Goal: Task Accomplishment & Management: Complete application form

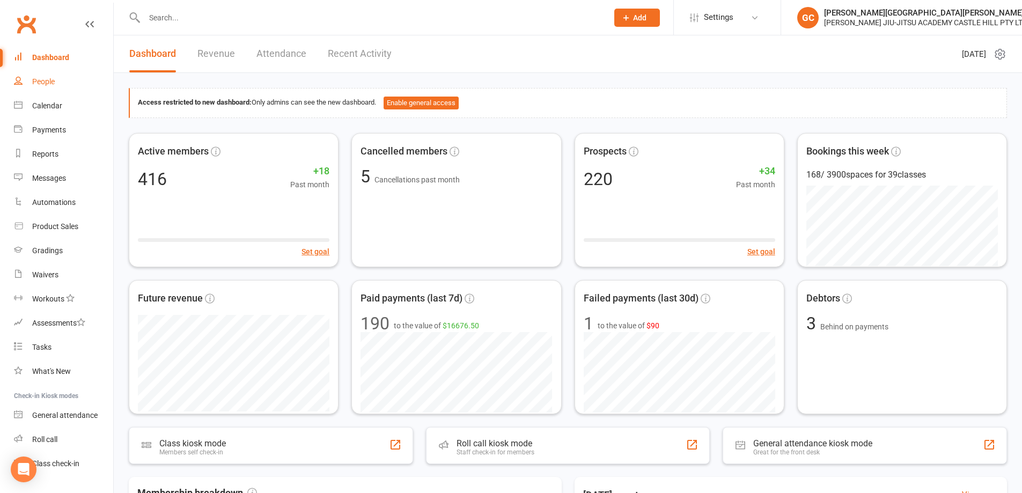
click at [40, 81] on div "People" at bounding box center [43, 81] width 23 height 9
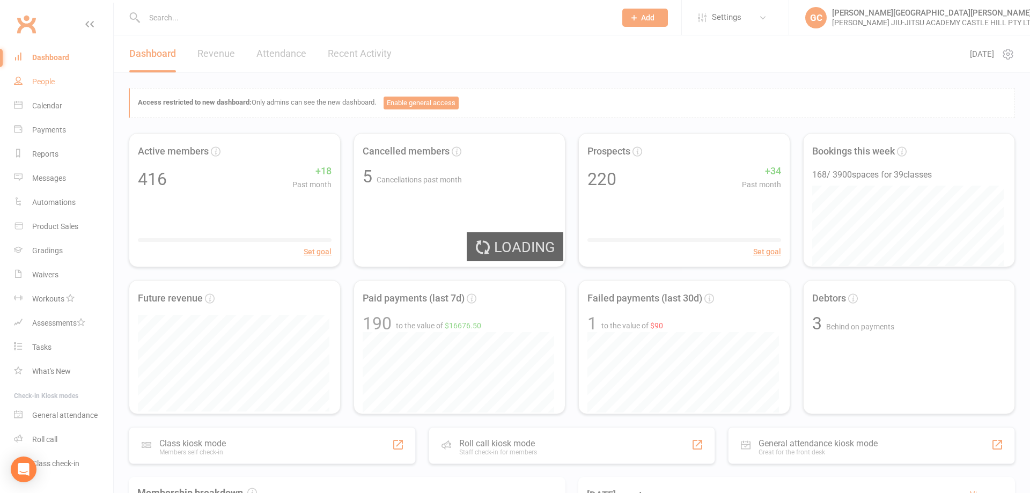
select select "100"
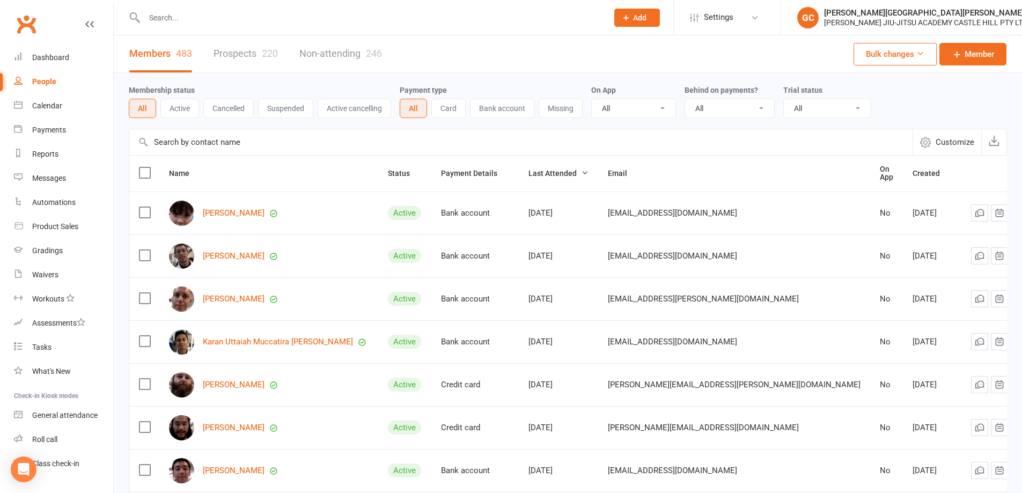
click at [240, 53] on link "Prospects 220" at bounding box center [246, 53] width 64 height 37
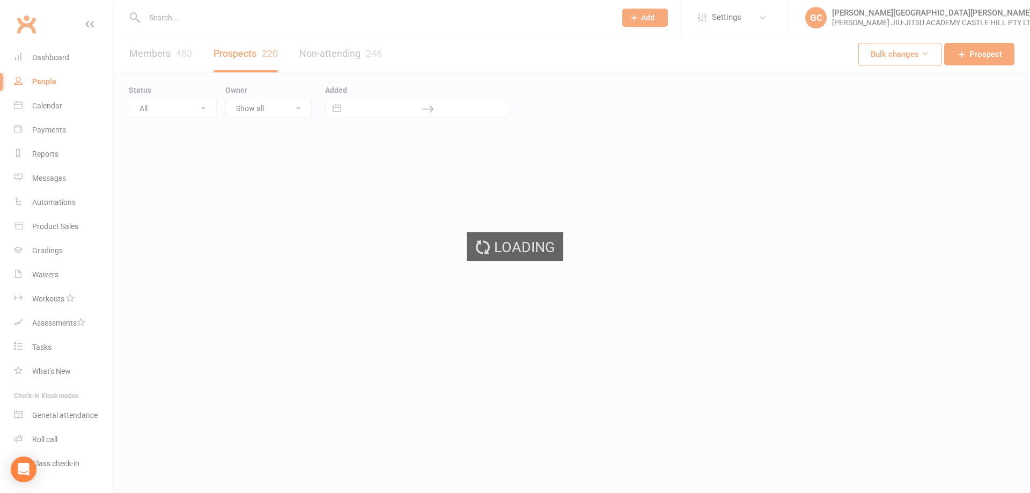
select select "100"
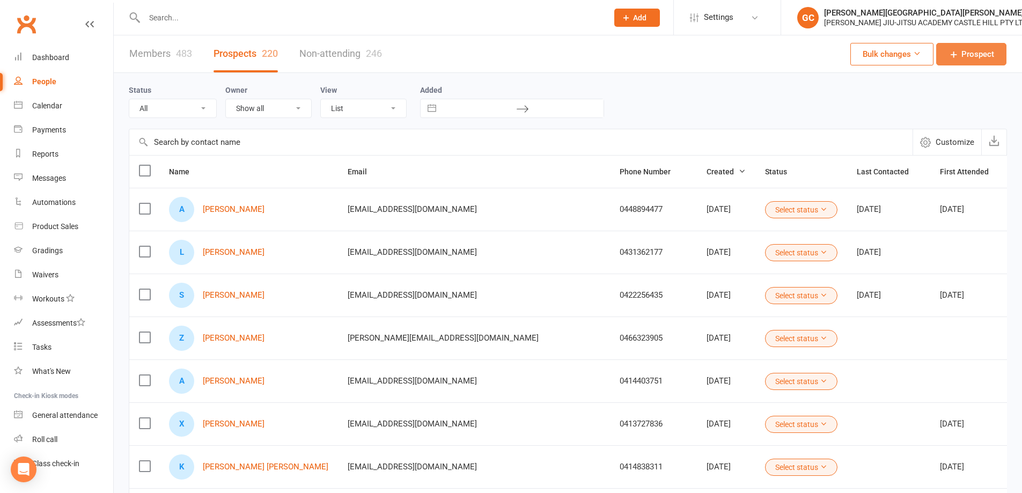
click at [984, 54] on span "Prospect" at bounding box center [978, 54] width 33 height 13
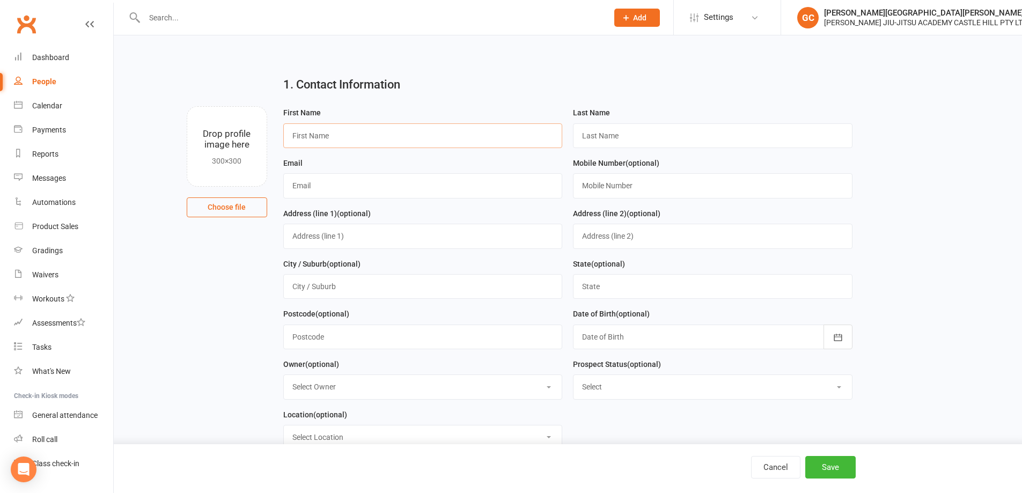
click at [350, 136] on input "text" at bounding box center [423, 135] width 280 height 25
paste input "[PERSON_NAME]"
type input "[PERSON_NAME]"
click at [639, 138] on input "text" at bounding box center [713, 135] width 280 height 25
paste input "[PERSON_NAME]"
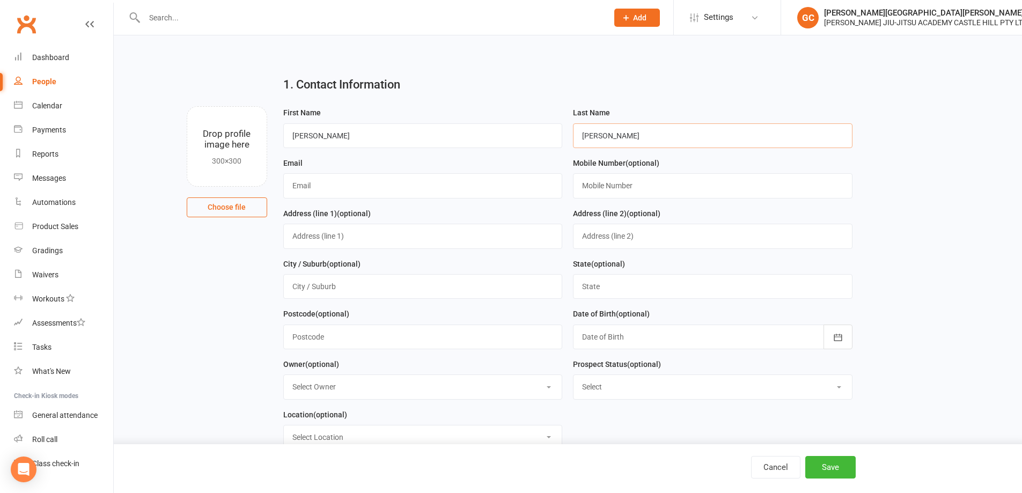
type input "[PERSON_NAME]"
click at [290, 136] on input "[PERSON_NAME]" at bounding box center [423, 135] width 280 height 25
type input "[PERSON_NAME]"
click at [332, 184] on input "text" at bounding box center [423, 185] width 280 height 25
paste input "[EMAIL_ADDRESS][DOMAIN_NAME]"
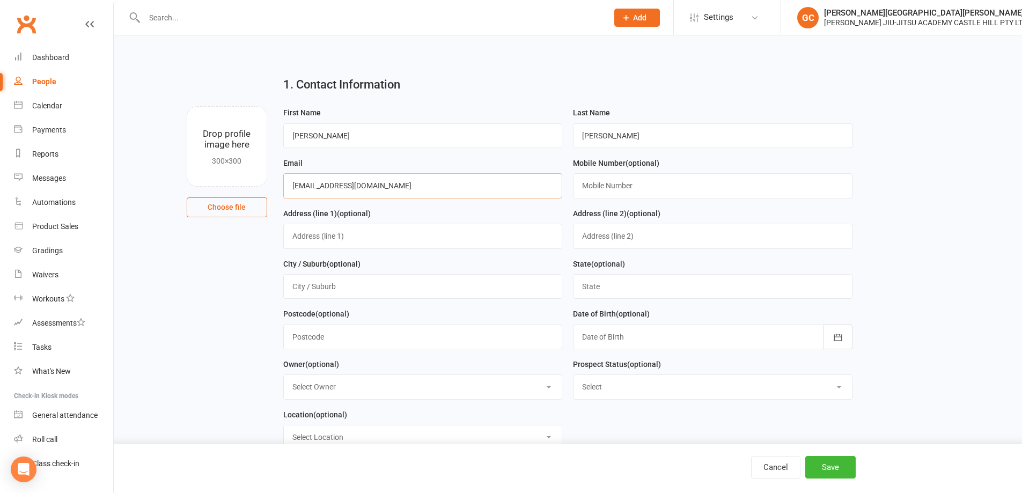
type input "[EMAIL_ADDRESS][DOMAIN_NAME]"
click at [603, 184] on input "text" at bounding box center [713, 185] width 280 height 25
paste input "0416444559"
type input "0416444559"
click at [827, 467] on button "Save" at bounding box center [831, 467] width 50 height 23
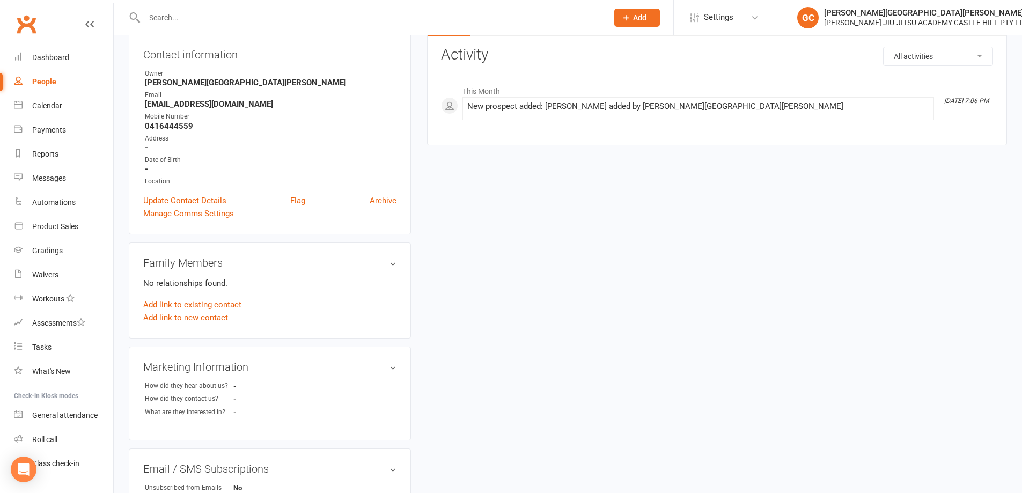
scroll to position [125, 0]
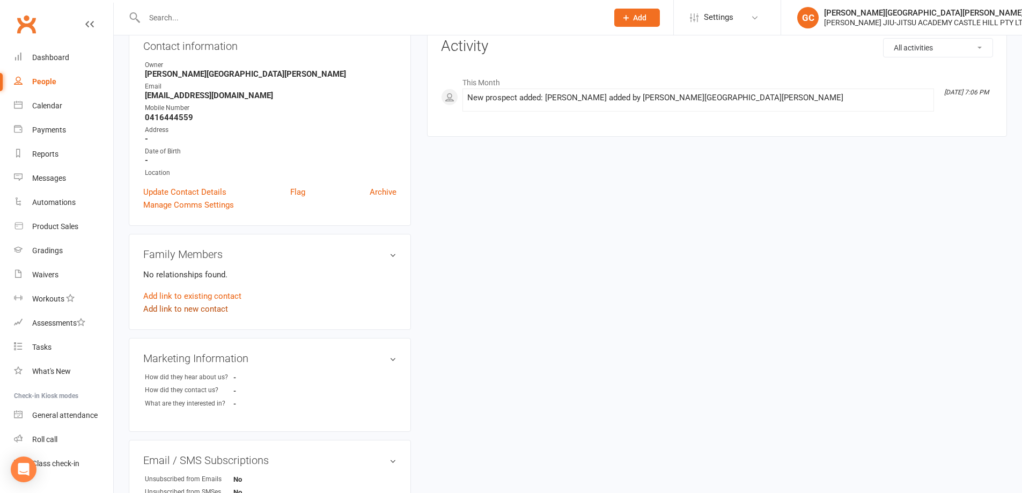
click at [190, 306] on link "Add link to new contact" at bounding box center [185, 309] width 85 height 13
click at [215, 296] on button "Member" at bounding box center [198, 298] width 68 height 16
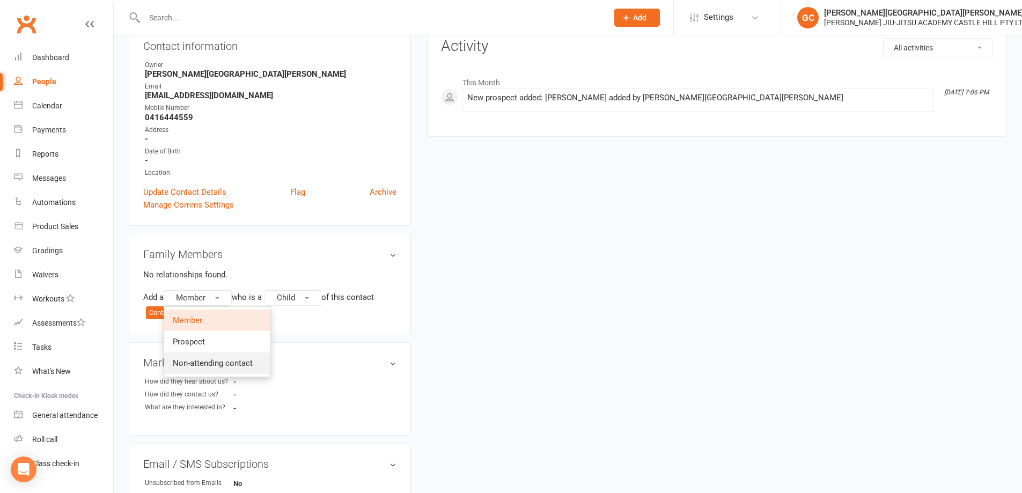
click at [230, 362] on span "Non-attending contact" at bounding box center [213, 364] width 80 height 10
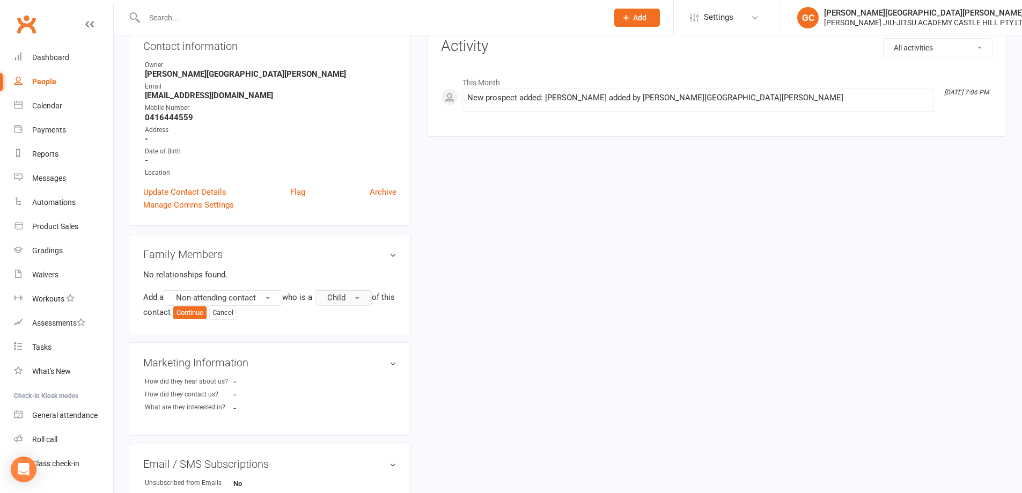
click at [346, 295] on span "Child" at bounding box center [336, 298] width 18 height 10
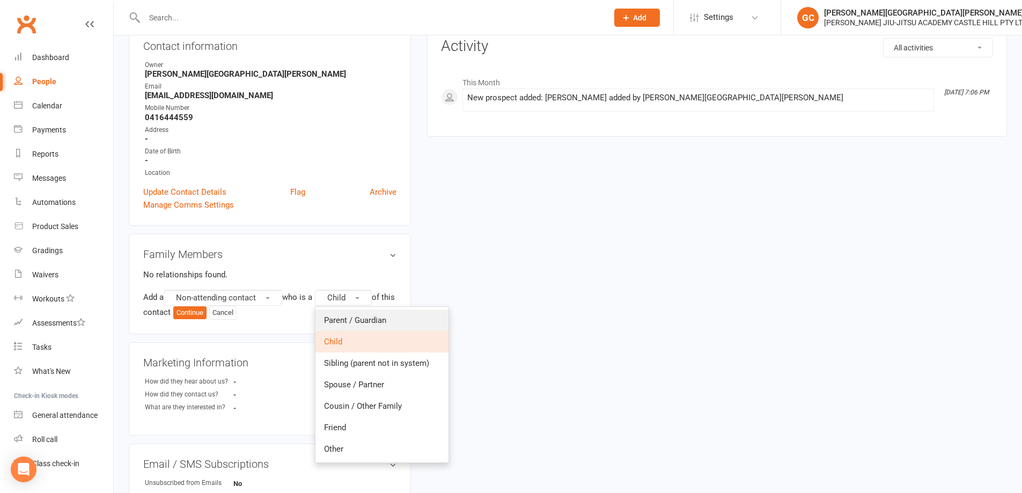
click at [369, 321] on span "Parent / Guardian" at bounding box center [355, 321] width 62 height 10
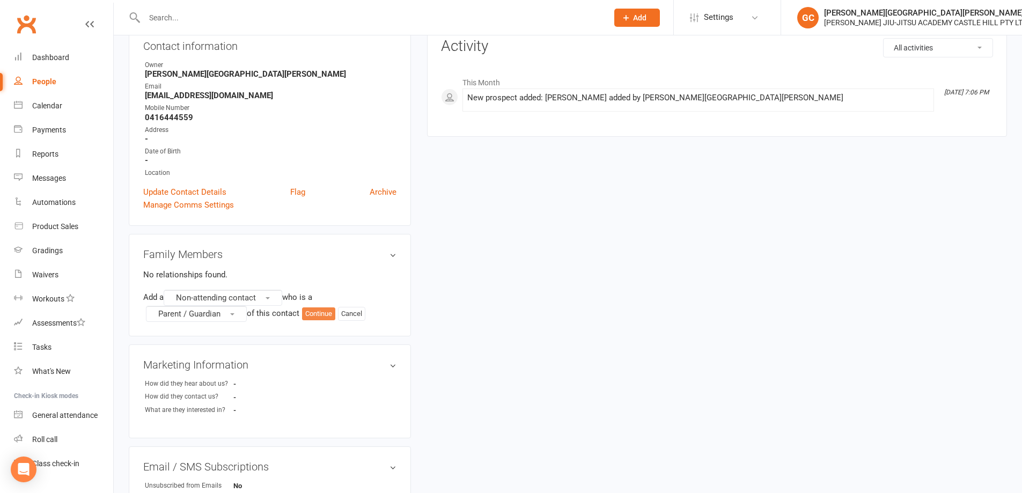
click at [318, 312] on button "Continue" at bounding box center [318, 314] width 33 height 13
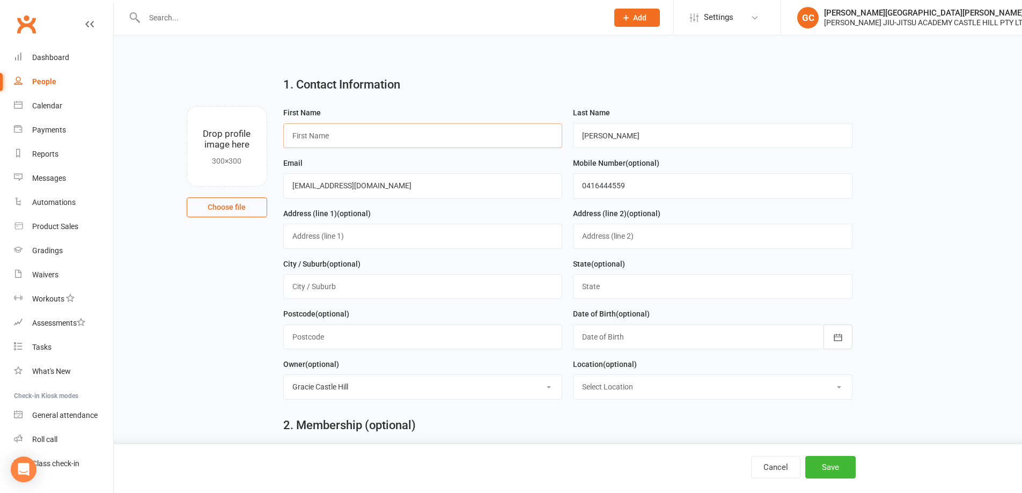
click at [330, 135] on input "text" at bounding box center [423, 135] width 280 height 25
type input "Kiam"
click at [842, 466] on button "Save" at bounding box center [831, 467] width 50 height 23
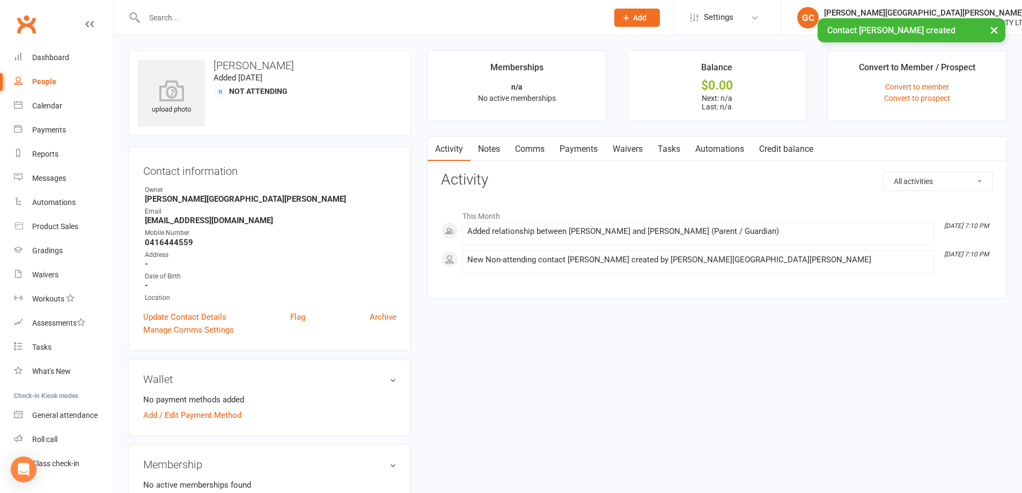
click at [631, 147] on link "Waivers" at bounding box center [627, 149] width 45 height 25
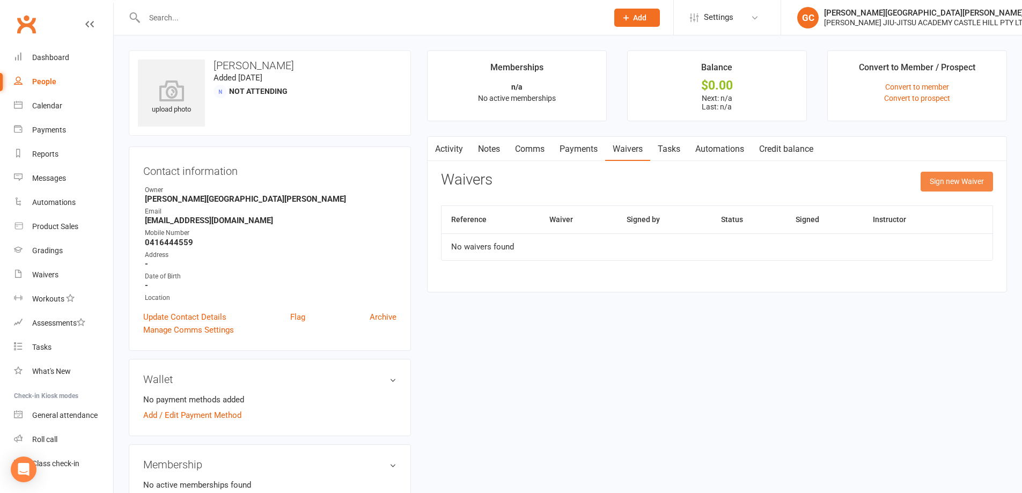
click at [968, 181] on button "Sign new Waiver" at bounding box center [957, 181] width 72 height 19
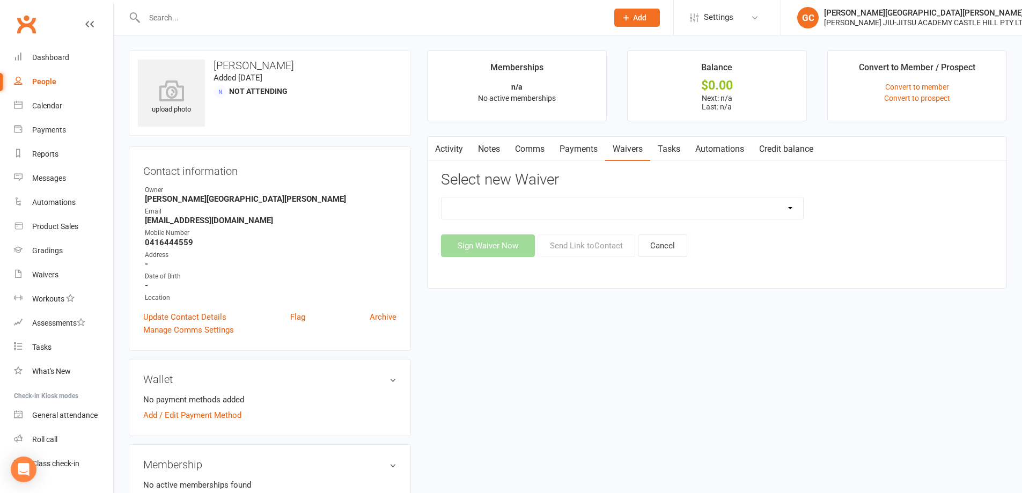
click at [625, 208] on select "Adult and Kids Combined Membership Form Adults Membership Form Member Transfer …" at bounding box center [623, 208] width 362 height 21
select select "13041"
click at [442, 198] on select "Adult and Kids Combined Membership Form Adults Membership Form Member Transfer …" at bounding box center [623, 208] width 362 height 21
click at [601, 247] on button "Send Link to Contact" at bounding box center [587, 246] width 98 height 23
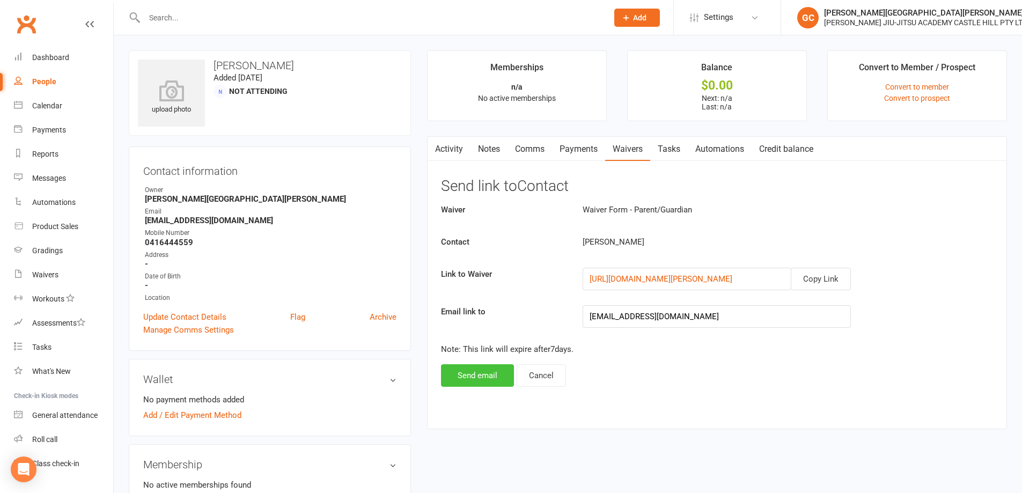
click at [492, 377] on button "Send email" at bounding box center [477, 375] width 73 height 23
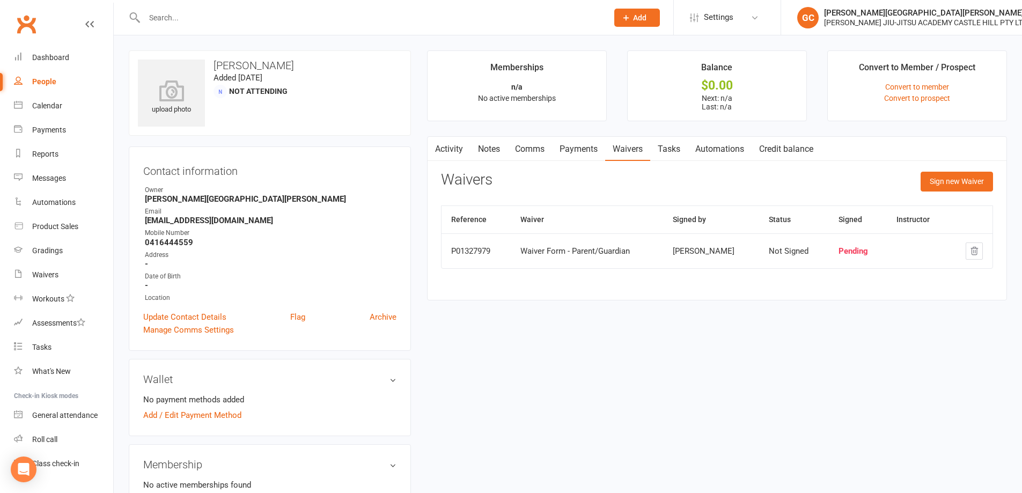
click at [46, 81] on div "People" at bounding box center [44, 81] width 24 height 9
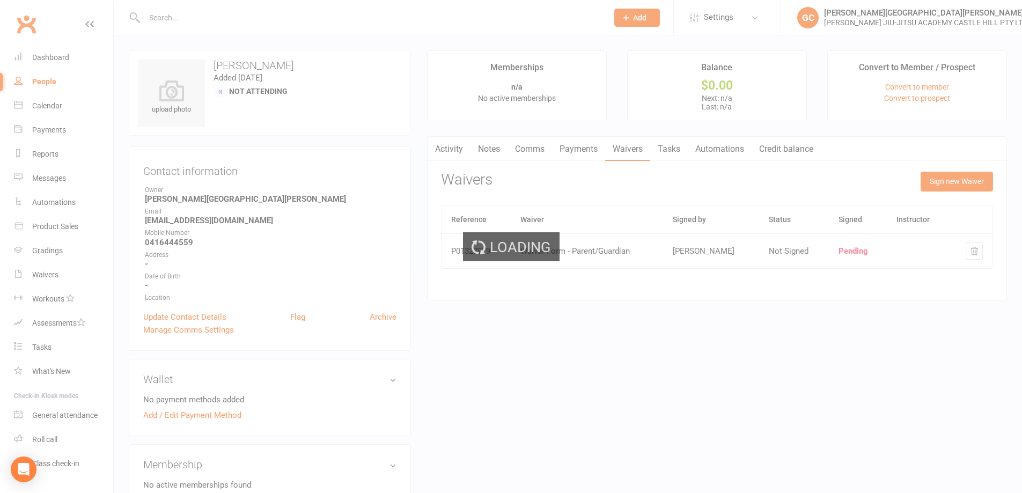
select select "100"
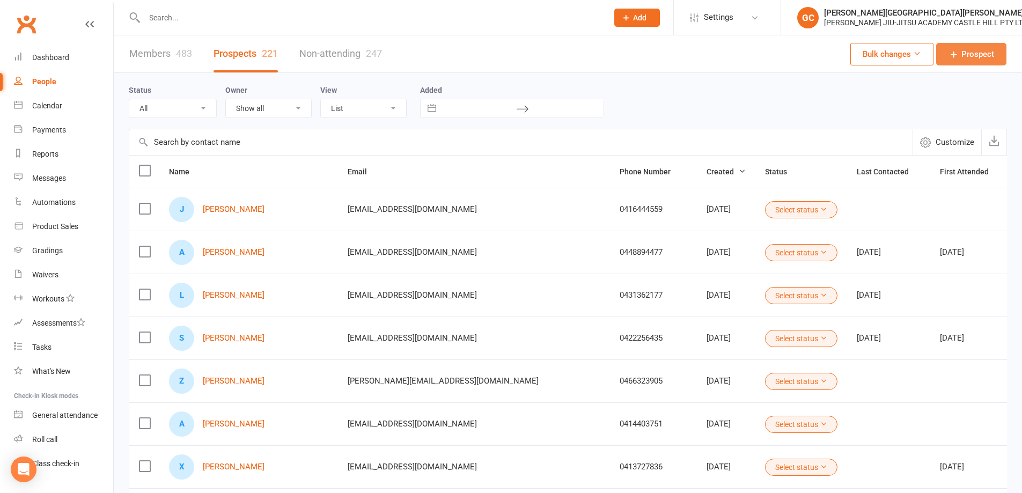
click at [989, 56] on span "Prospect" at bounding box center [978, 54] width 33 height 13
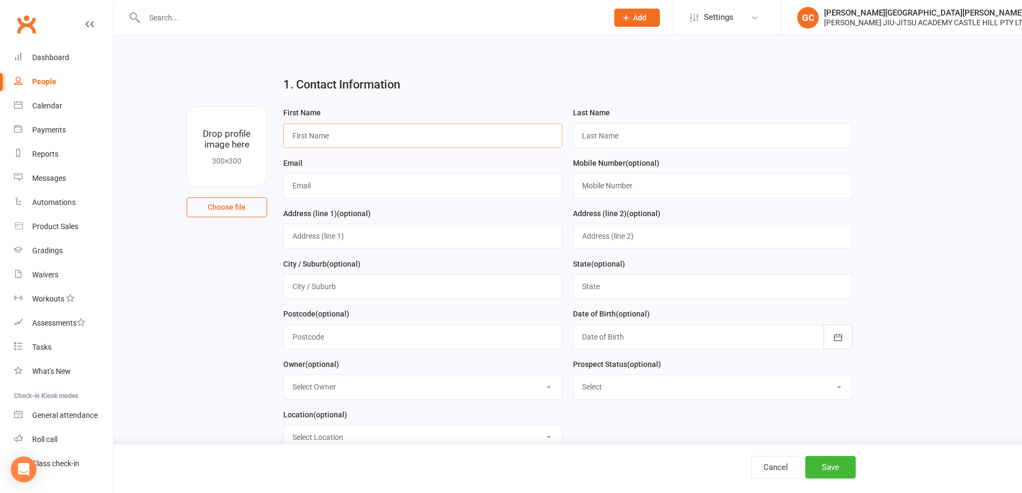
click at [337, 138] on input "text" at bounding box center [423, 135] width 280 height 25
paste input "[PERSON_NAME]"
type input "[PERSON_NAME]"
click at [598, 138] on input "text" at bounding box center [713, 135] width 280 height 25
paste input "[PERSON_NAME]"
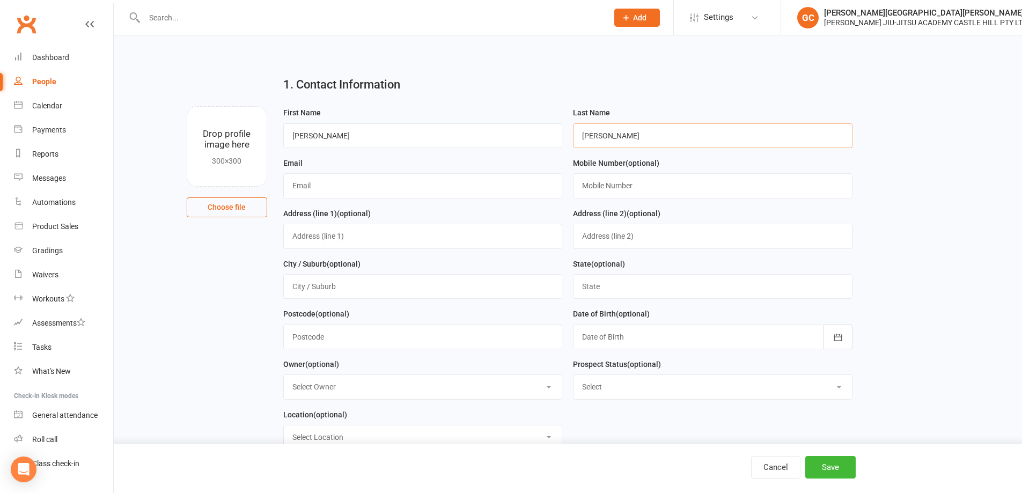
type input "[PERSON_NAME]"
click at [356, 131] on input "[PERSON_NAME]" at bounding box center [423, 135] width 280 height 25
type input "Orla"
click at [321, 181] on input "text" at bounding box center [423, 185] width 280 height 25
paste input "[PERSON_NAME][EMAIL_ADDRESS][DOMAIN_NAME]"
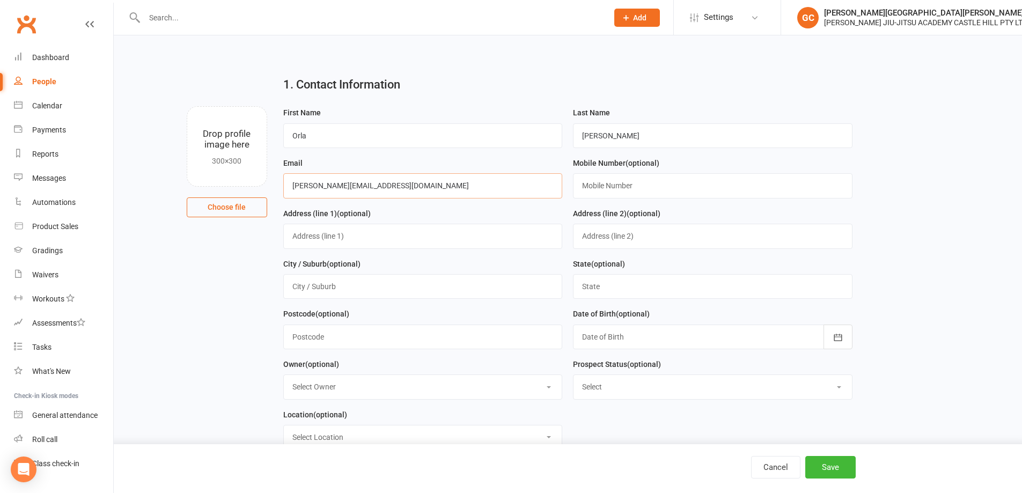
type input "[PERSON_NAME][EMAIL_ADDRESS][DOMAIN_NAME]"
click at [625, 187] on input "text" at bounding box center [713, 185] width 280 height 25
paste input "0406763593"
type input "0406763593"
click at [838, 470] on button "Save" at bounding box center [831, 467] width 50 height 23
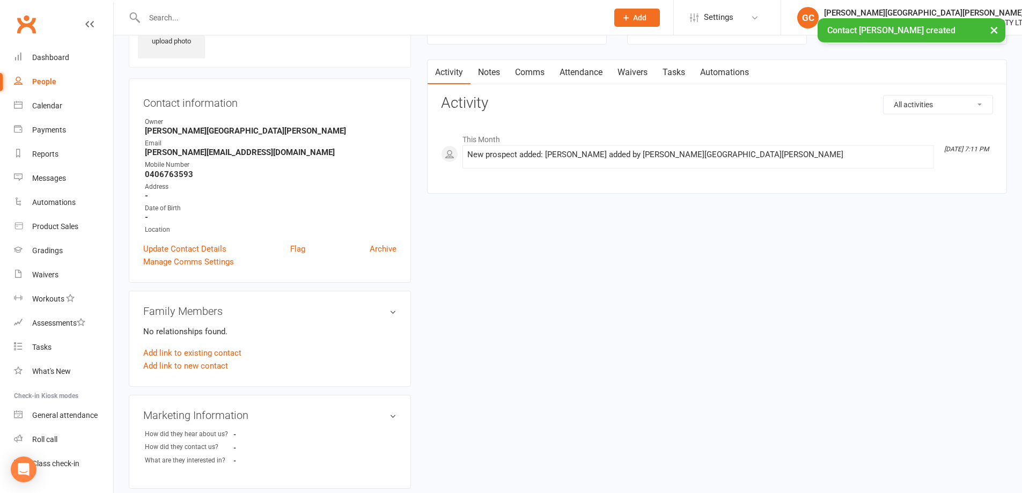
scroll to position [90, 0]
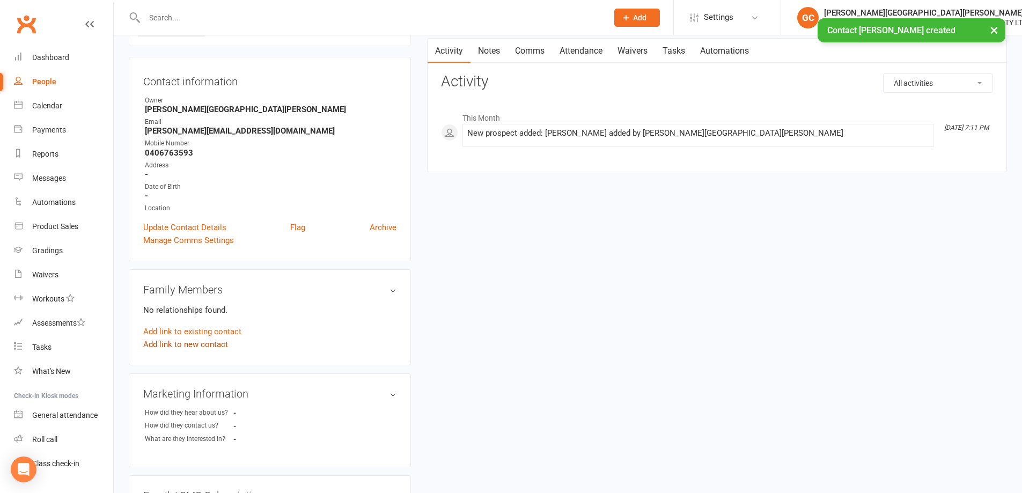
click at [207, 343] on link "Add link to new contact" at bounding box center [185, 344] width 85 height 13
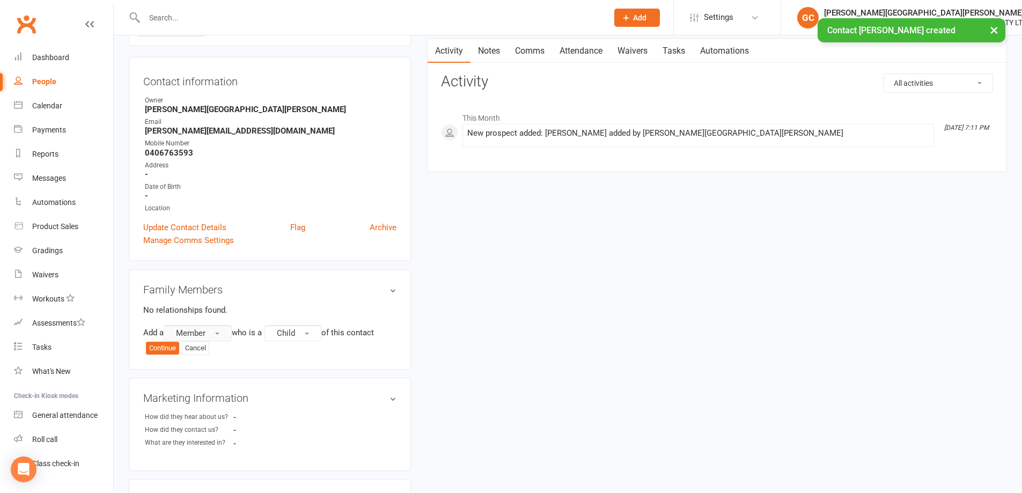
click at [195, 331] on span "Member" at bounding box center [191, 333] width 30 height 10
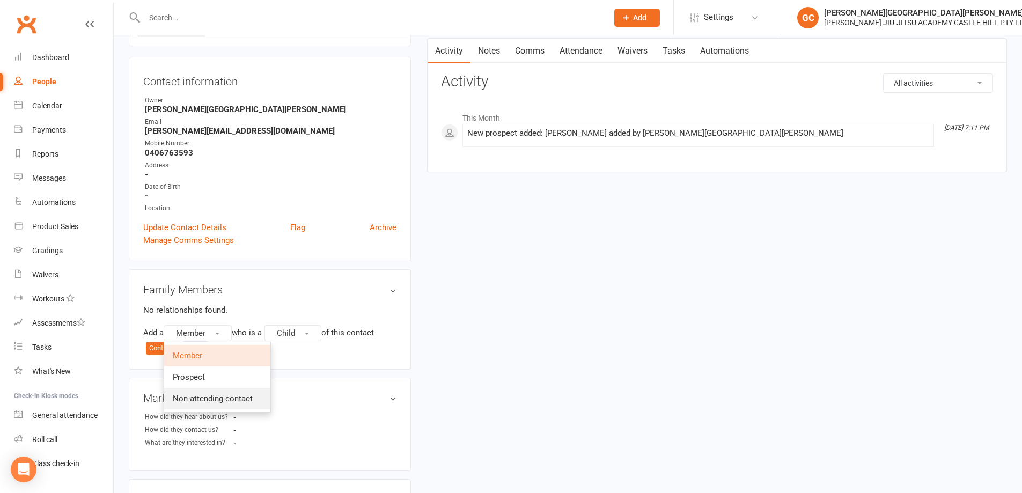
click at [206, 402] on span "Non-attending contact" at bounding box center [213, 399] width 80 height 10
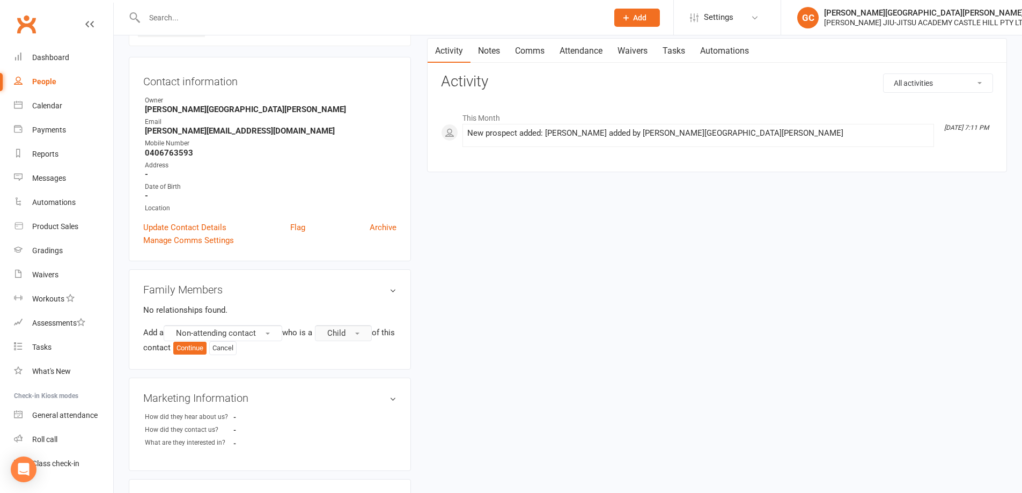
click at [346, 333] on span "Child" at bounding box center [336, 333] width 18 height 10
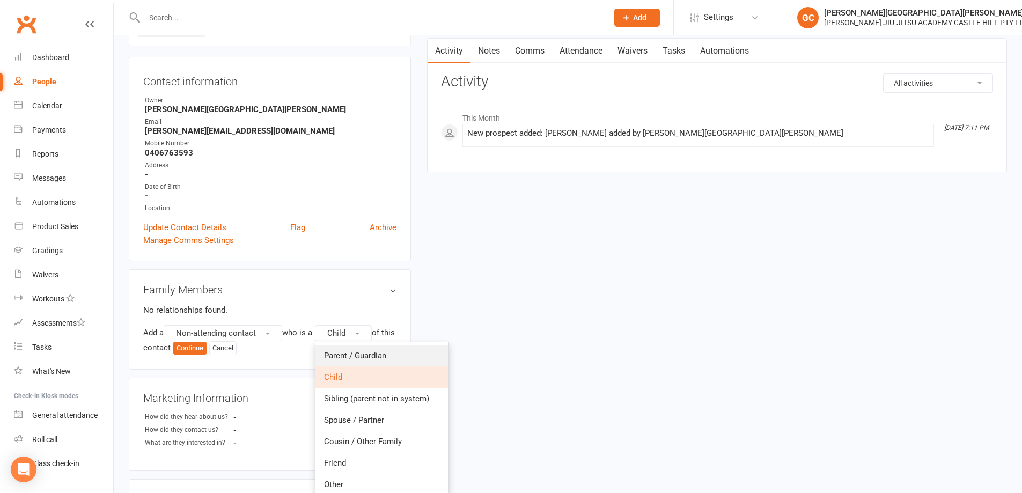
click at [362, 356] on span "Parent / Guardian" at bounding box center [355, 356] width 62 height 10
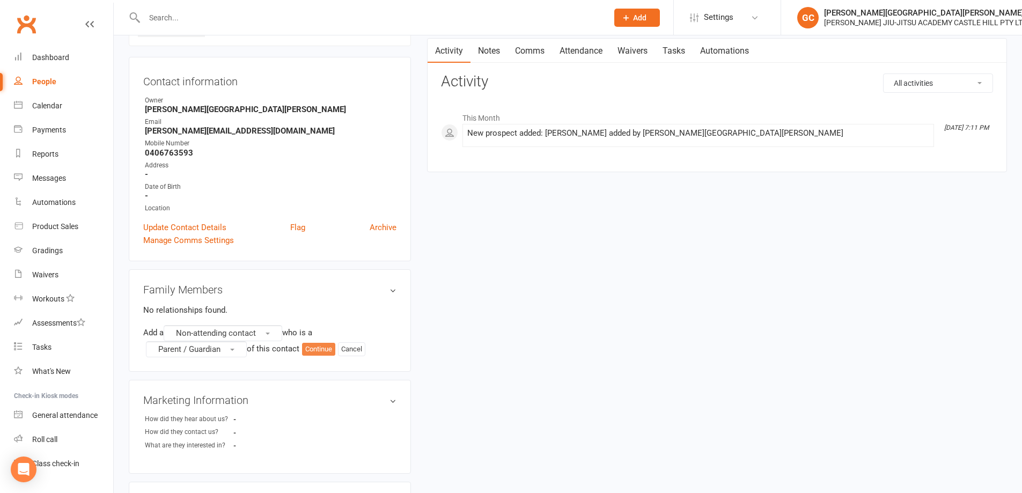
click at [323, 346] on button "Continue" at bounding box center [318, 349] width 33 height 13
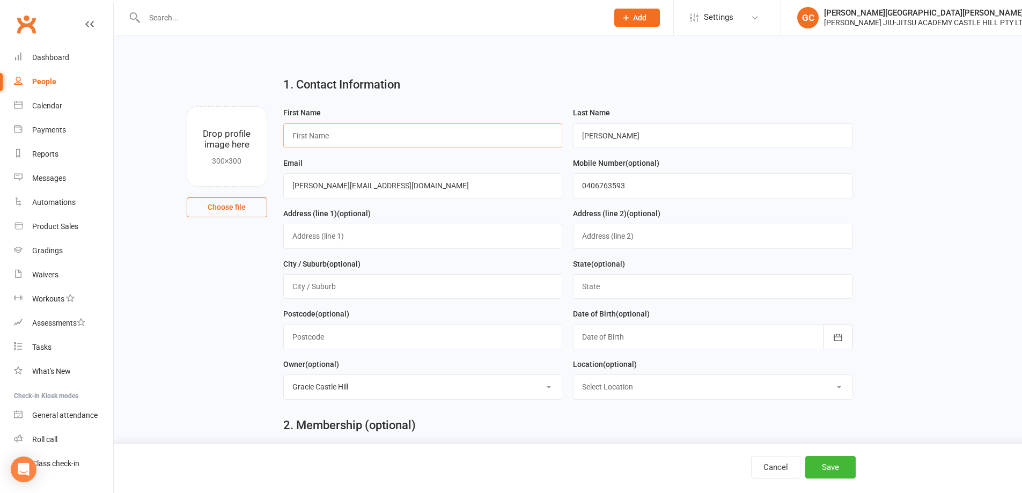
click at [370, 131] on input "text" at bounding box center [423, 135] width 280 height 25
paste input "[PERSON_NAME]"
type input "[PERSON_NAME]"
drag, startPoint x: 630, startPoint y: 137, endPoint x: 579, endPoint y: 135, distance: 51.0
click at [580, 135] on input "[PERSON_NAME]" at bounding box center [713, 135] width 280 height 25
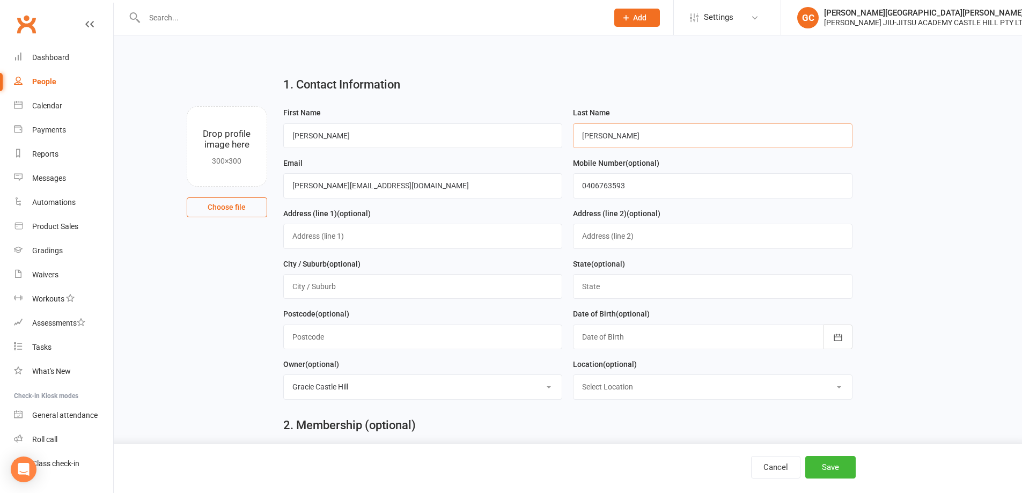
paste input "[PERSON_NAME]"
type input "[PERSON_NAME]"
click at [318, 133] on input "[PERSON_NAME]" at bounding box center [423, 135] width 280 height 25
type input "[PERSON_NAME]"
click at [399, 185] on input "[PERSON_NAME][EMAIL_ADDRESS][DOMAIN_NAME]" at bounding box center [423, 185] width 280 height 25
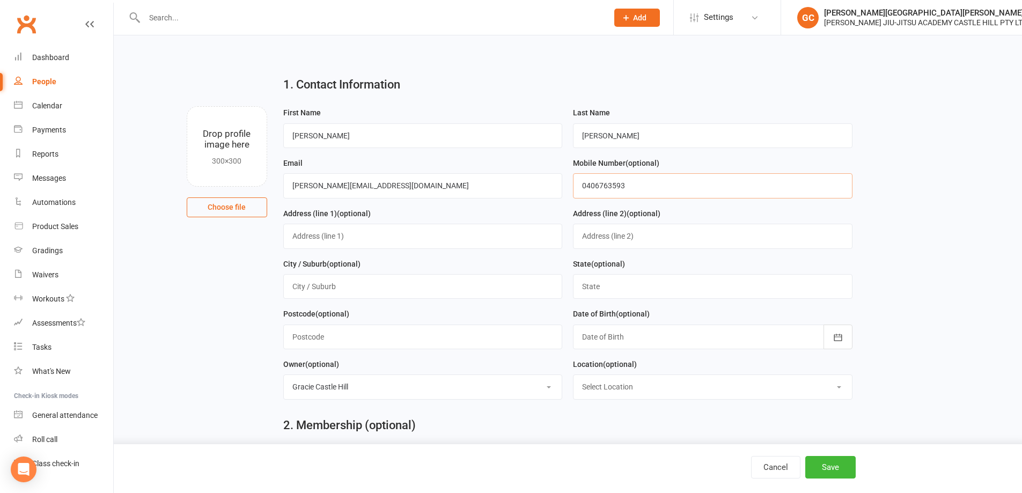
click at [667, 182] on input "0406763593" at bounding box center [713, 185] width 280 height 25
click at [842, 464] on button "Save" at bounding box center [831, 467] width 50 height 23
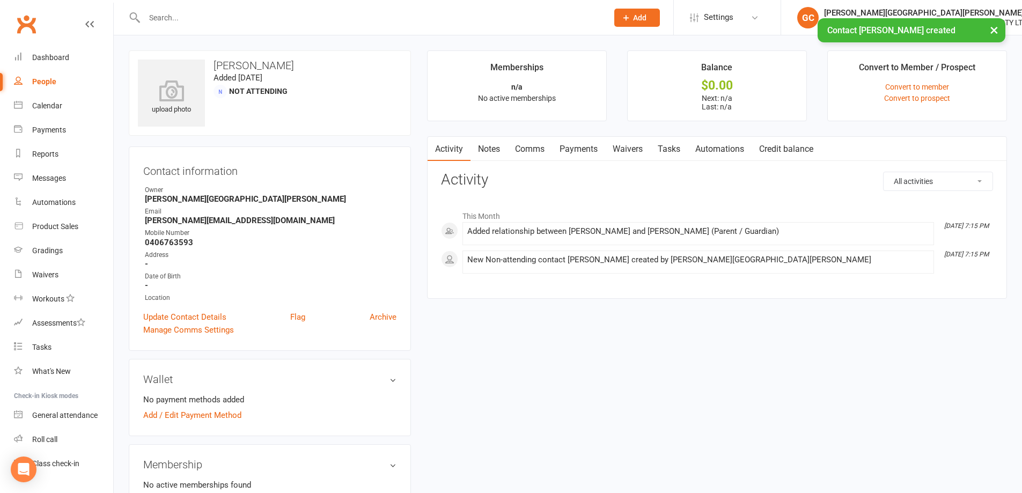
click at [618, 146] on link "Waivers" at bounding box center [627, 149] width 45 height 25
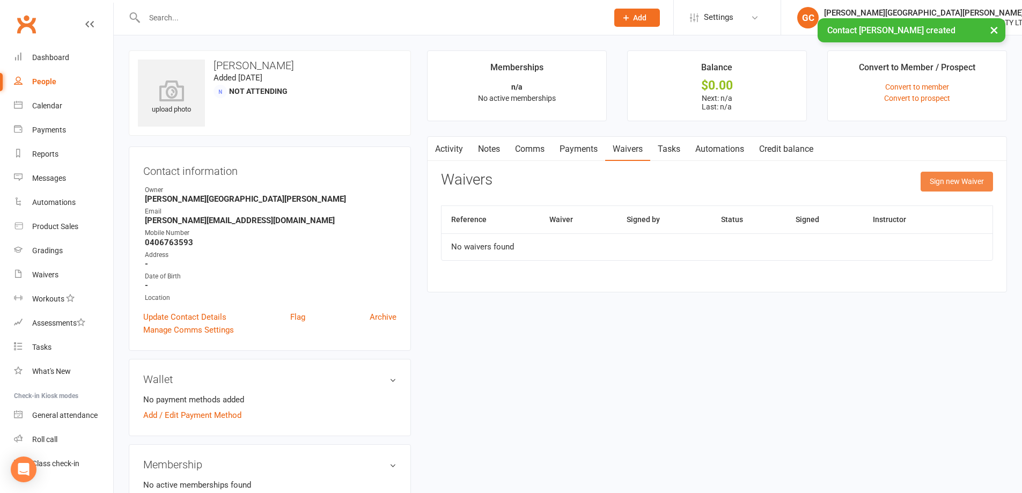
click at [973, 182] on button "Sign new Waiver" at bounding box center [957, 181] width 72 height 19
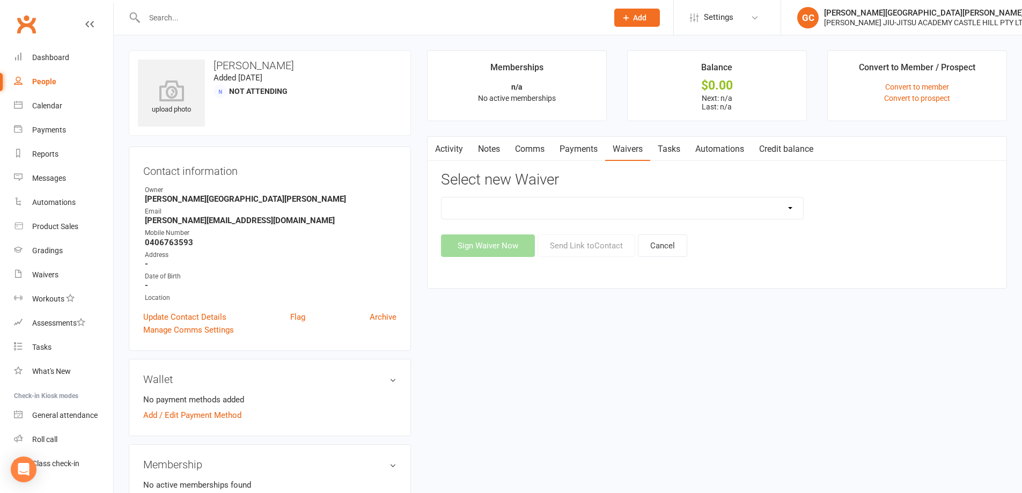
click at [650, 207] on select "Adult and Kids Combined Membership Form Adults Membership Form Member Transfer …" at bounding box center [623, 208] width 362 height 21
select select "13041"
click at [442, 198] on select "Adult and Kids Combined Membership Form Adults Membership Form Member Transfer …" at bounding box center [623, 208] width 362 height 21
click at [592, 247] on button "Send Link to Contact" at bounding box center [587, 246] width 98 height 23
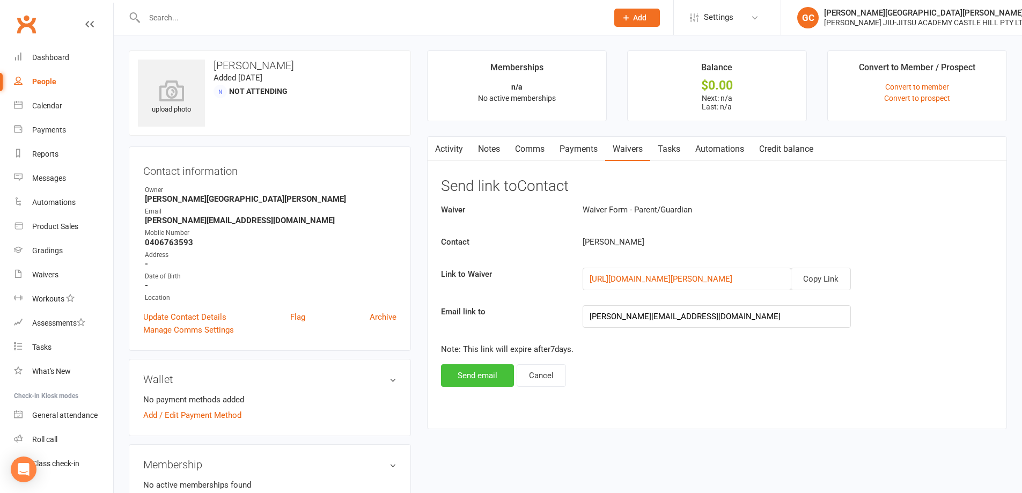
drag, startPoint x: 482, startPoint y: 372, endPoint x: 485, endPoint y: 367, distance: 5.8
click at [484, 369] on button "Send email" at bounding box center [477, 375] width 73 height 23
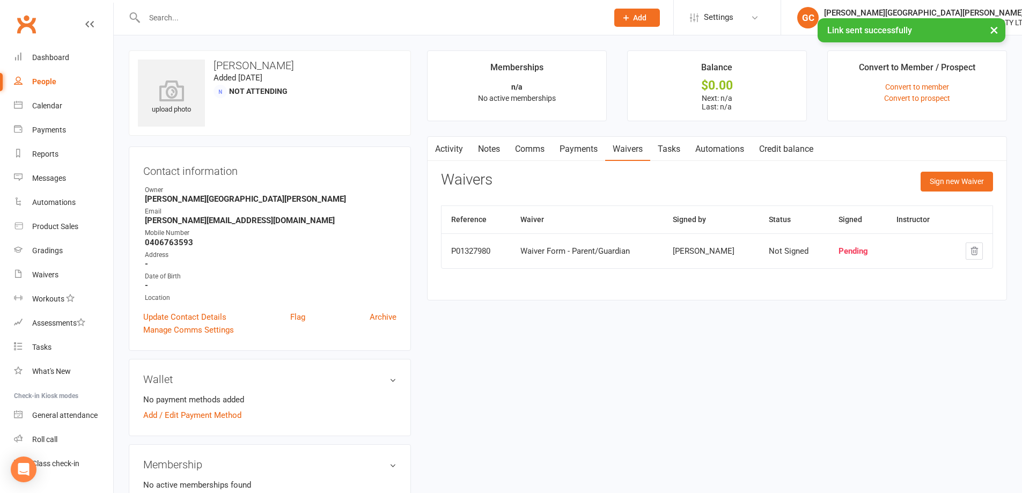
click at [167, 18] on input "text" at bounding box center [370, 17] width 459 height 15
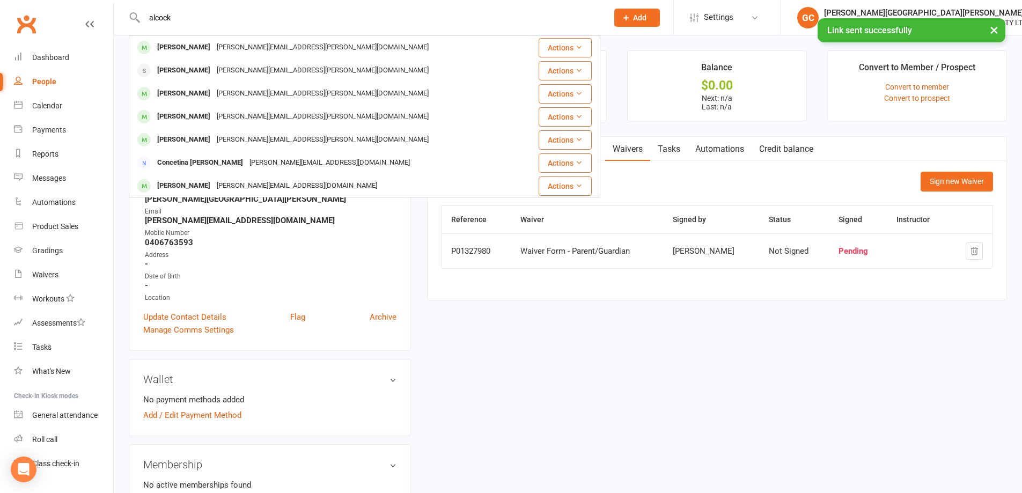
type input "alcock"
click at [181, 18] on div "× Link sent successfully" at bounding box center [504, 18] width 1008 height 0
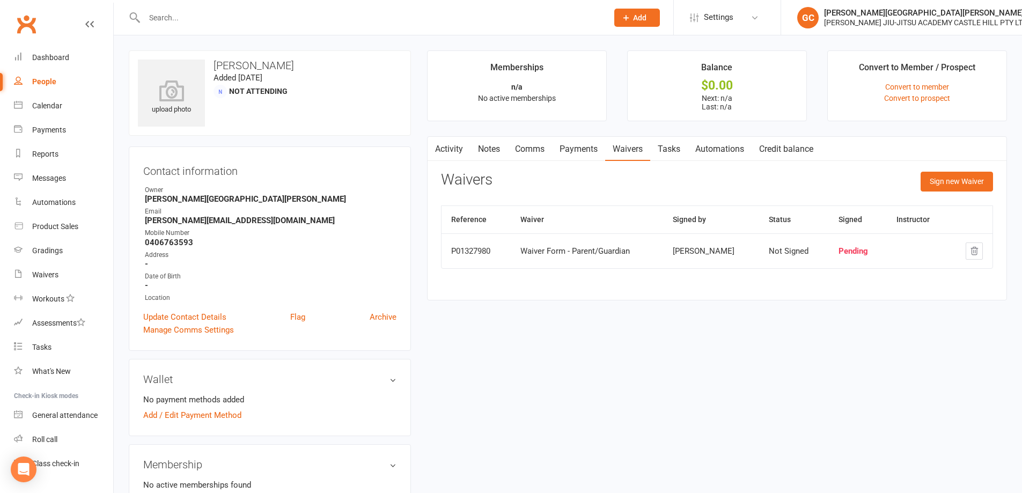
click at [179, 15] on input "text" at bounding box center [370, 17] width 459 height 15
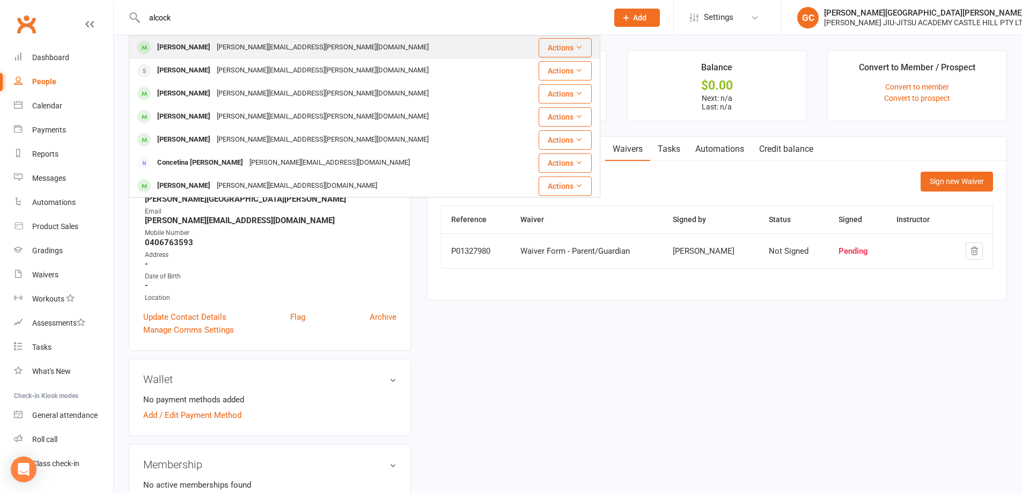
type input "alcock"
click at [182, 47] on div "[PERSON_NAME]" at bounding box center [184, 48] width 60 height 16
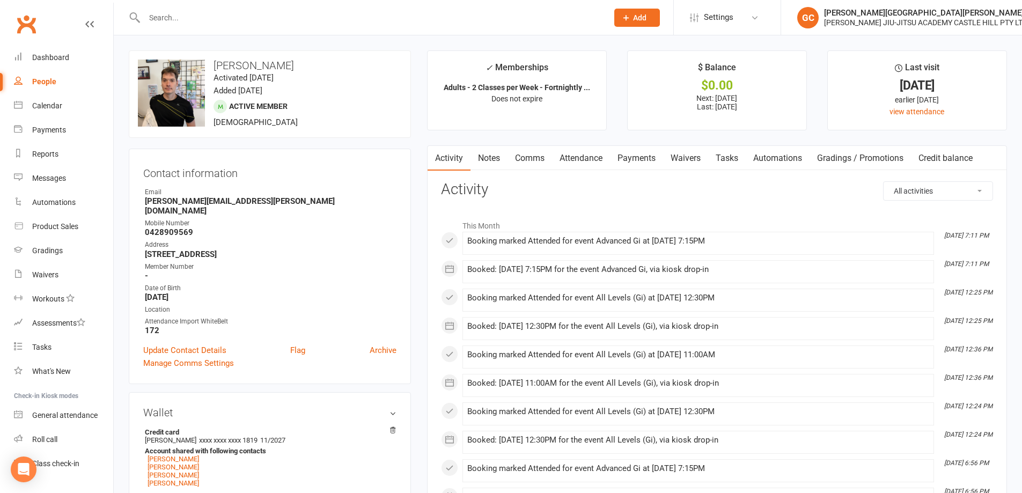
click at [646, 158] on link "Payments" at bounding box center [636, 158] width 53 height 25
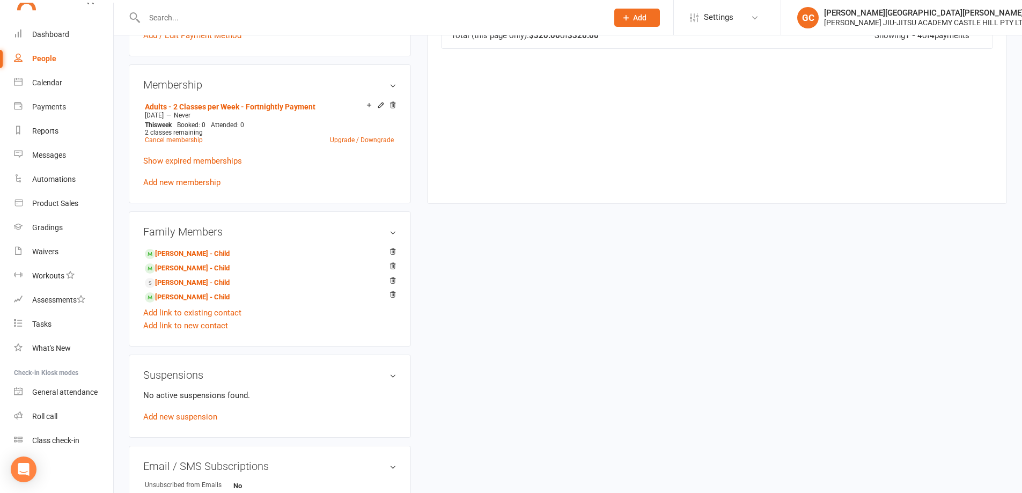
scroll to position [447, 0]
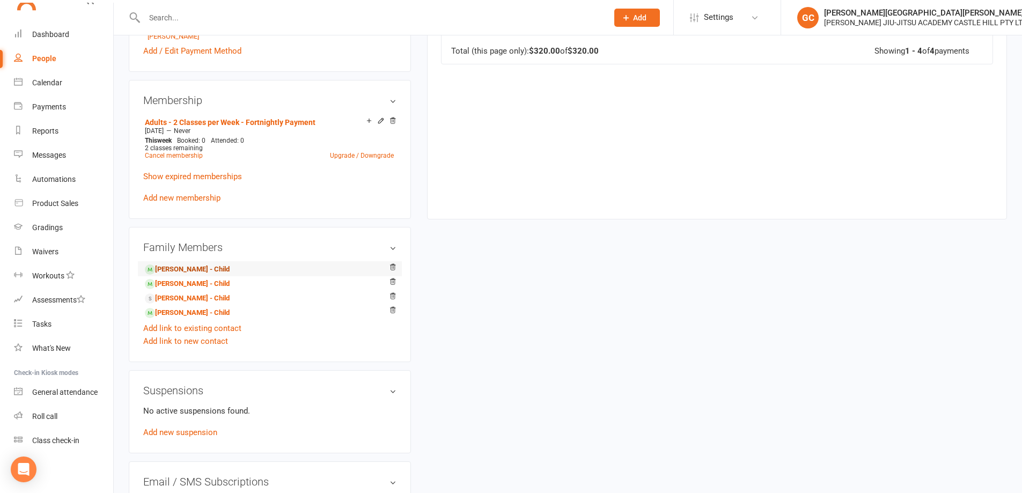
click at [188, 264] on link "[PERSON_NAME] - Child" at bounding box center [187, 269] width 85 height 11
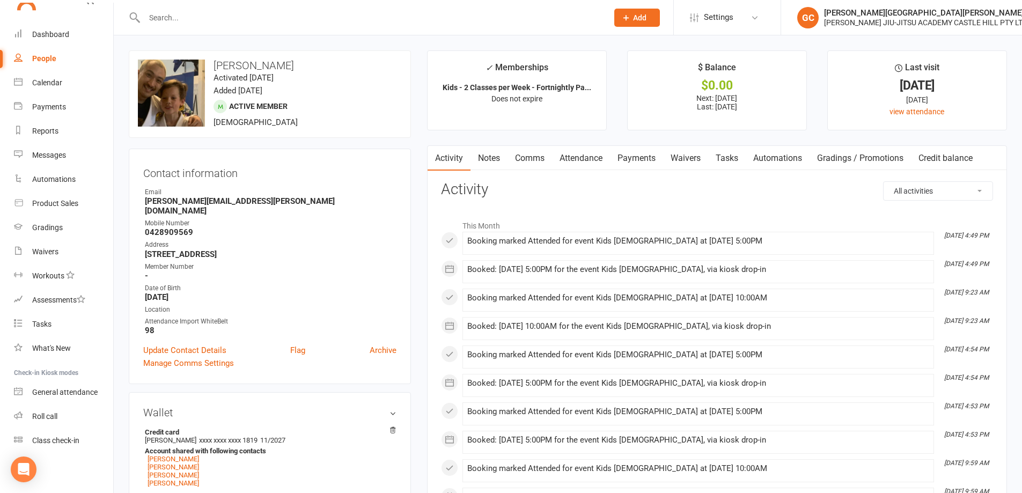
click at [638, 159] on link "Payments" at bounding box center [636, 158] width 53 height 25
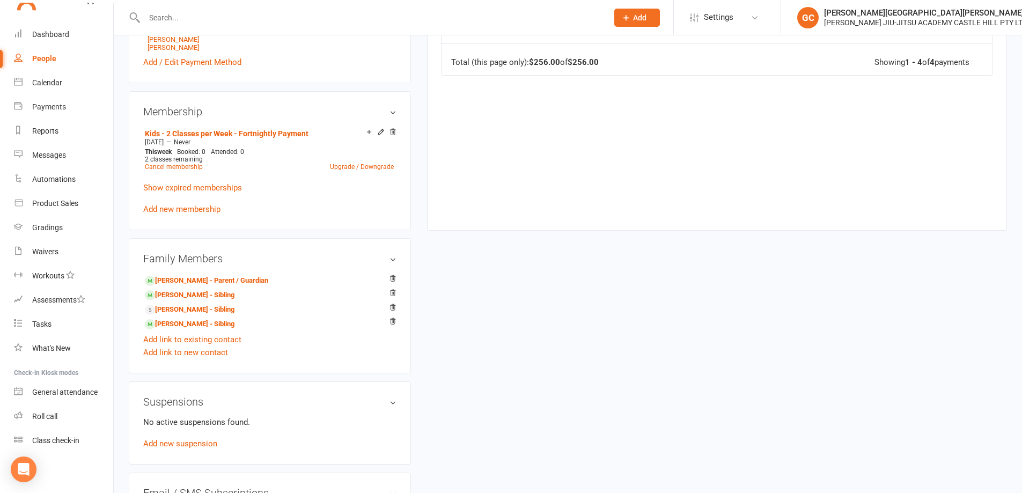
scroll to position [501, 0]
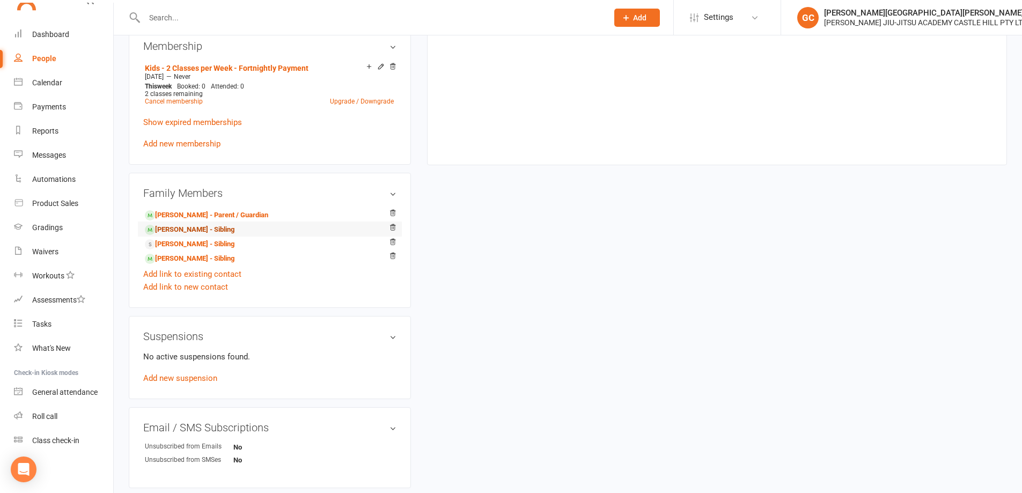
click at [187, 224] on link "[PERSON_NAME] - Sibling" at bounding box center [190, 229] width 90 height 11
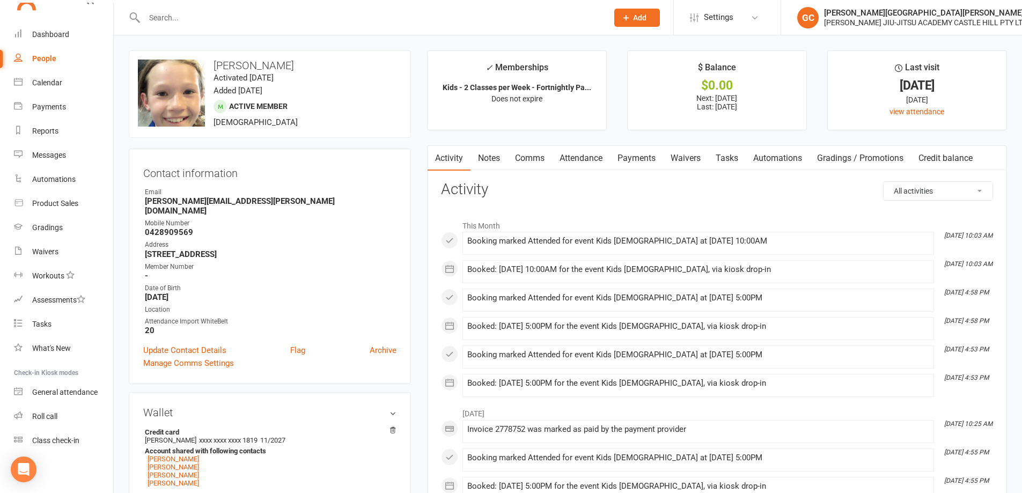
click at [644, 162] on link "Payments" at bounding box center [636, 158] width 53 height 25
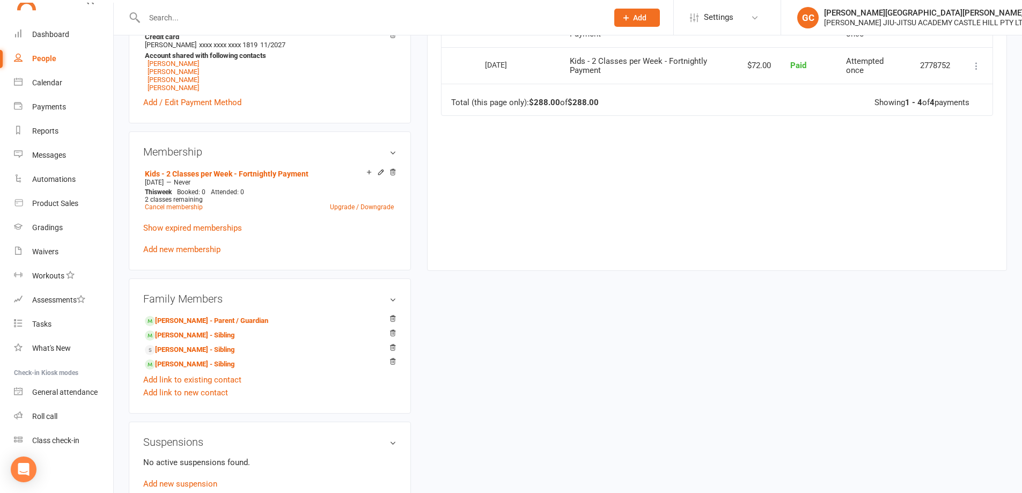
scroll to position [483, 0]
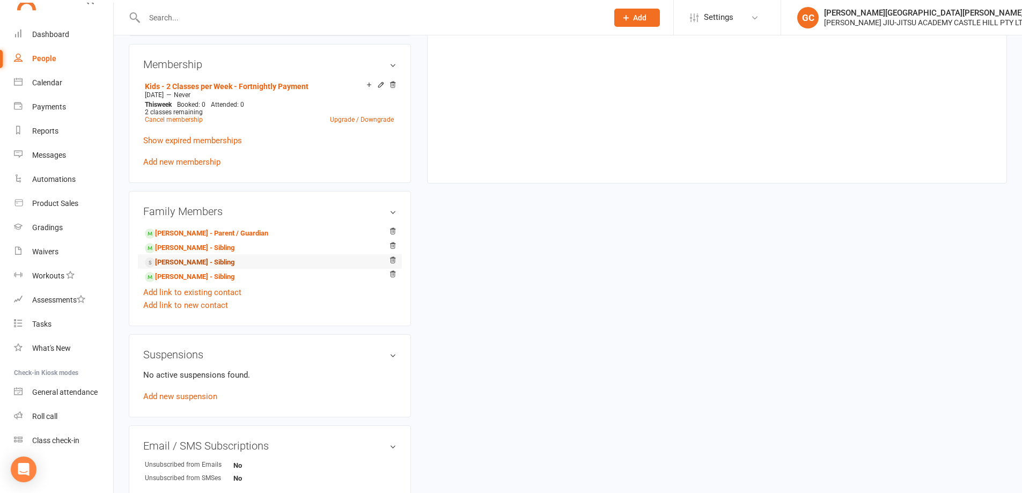
click at [194, 257] on link "[PERSON_NAME] - Sibling" at bounding box center [190, 262] width 90 height 11
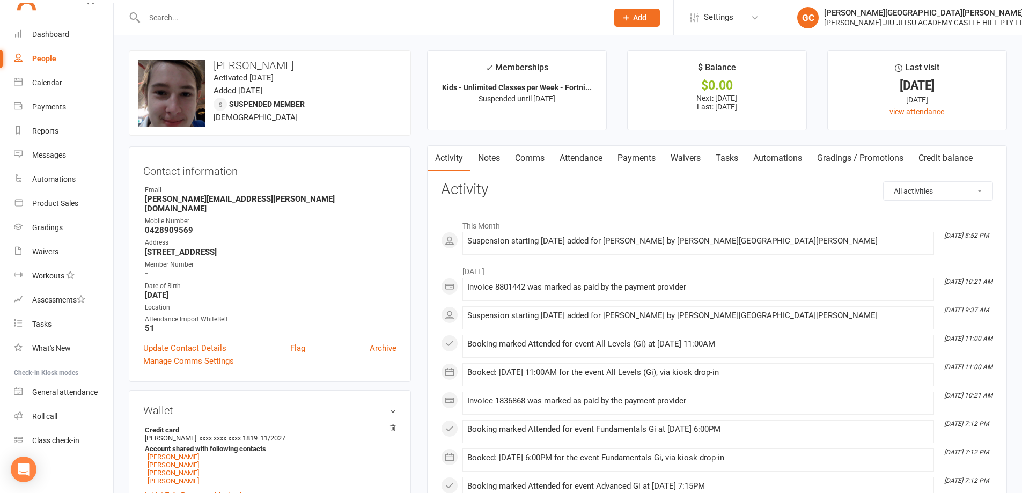
click at [636, 156] on link "Payments" at bounding box center [636, 158] width 53 height 25
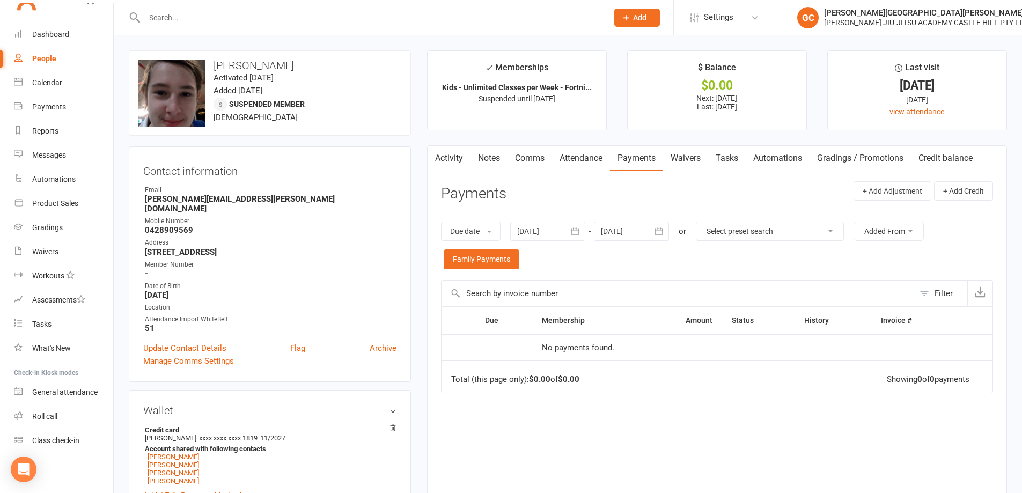
click at [201, 20] on input "text" at bounding box center [370, 17] width 459 height 15
type input "[PERSON_NAME]"
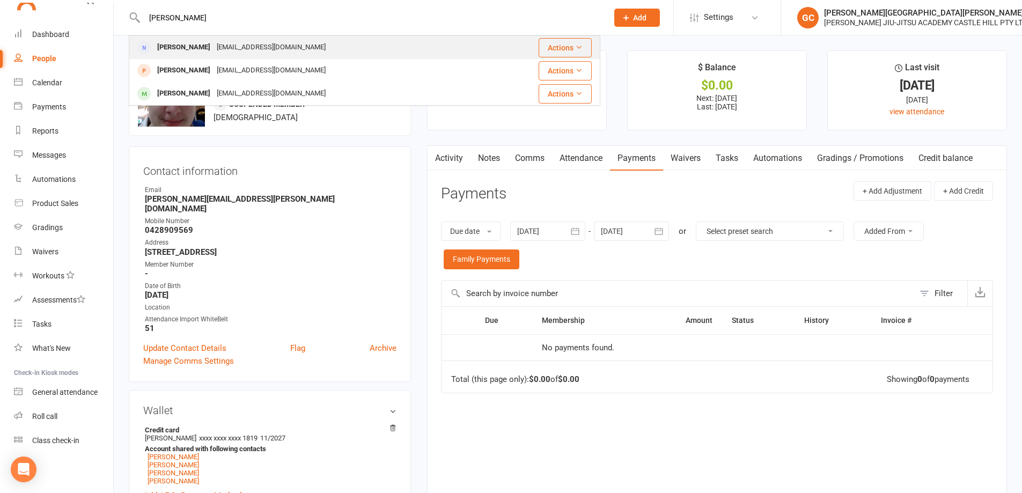
click at [187, 48] on div "[PERSON_NAME]" at bounding box center [184, 48] width 60 height 16
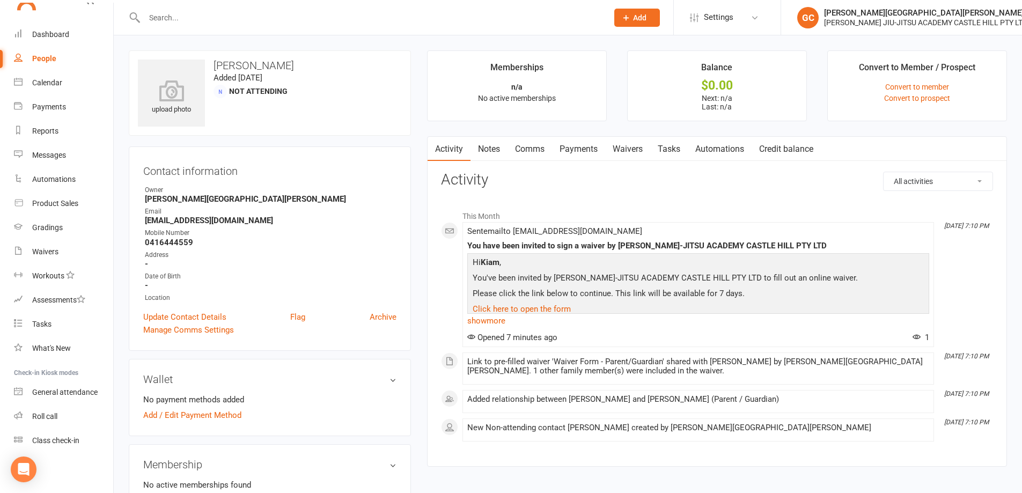
click at [628, 145] on link "Waivers" at bounding box center [627, 149] width 45 height 25
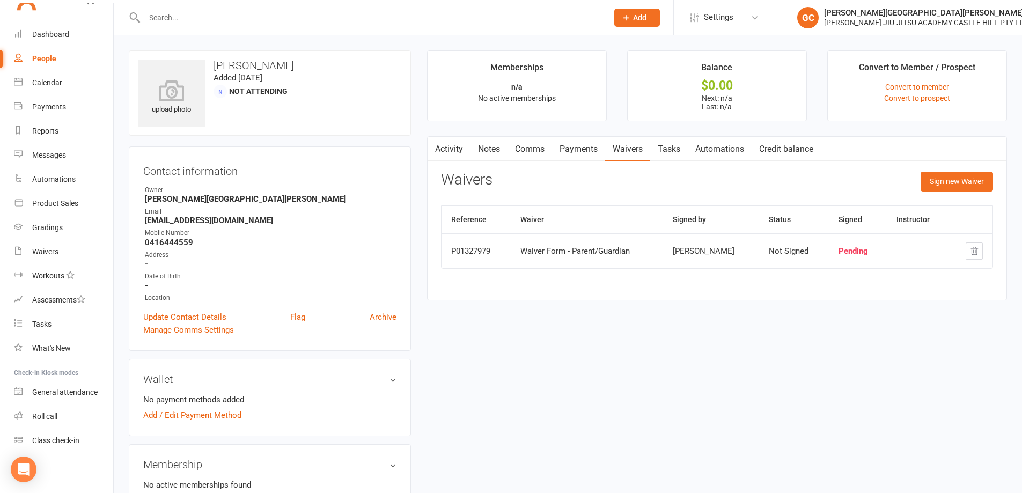
click at [204, 13] on input "text" at bounding box center [370, 17] width 459 height 15
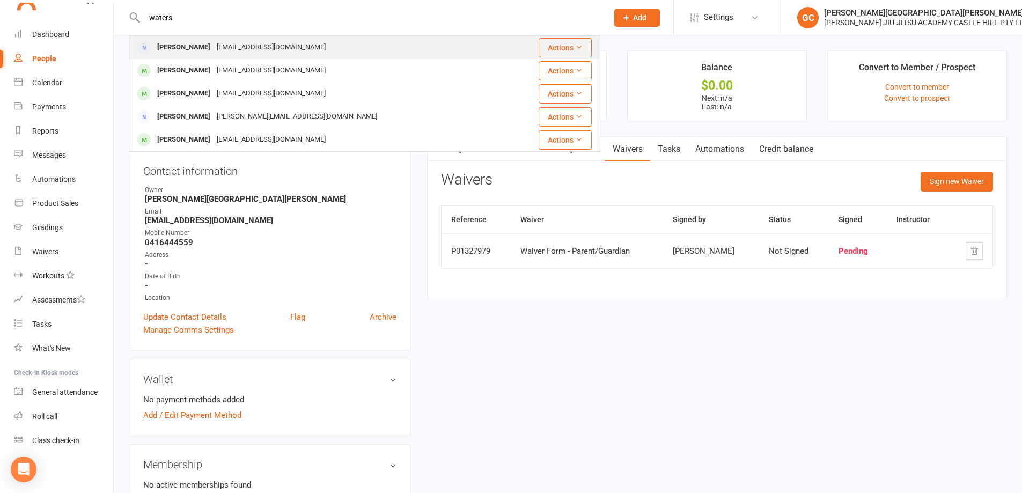
type input "waters"
click at [194, 44] on div "[PERSON_NAME]" at bounding box center [184, 48] width 60 height 16
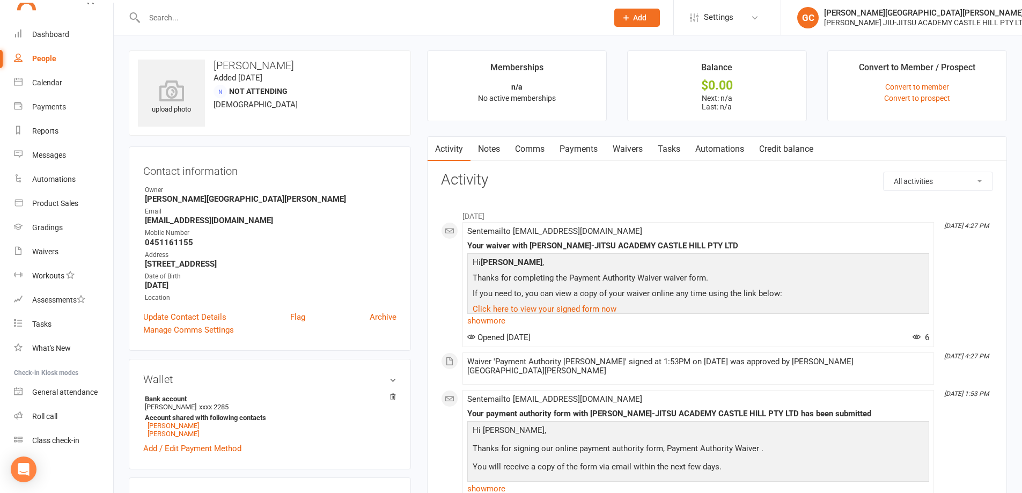
click at [636, 148] on link "Waivers" at bounding box center [627, 149] width 45 height 25
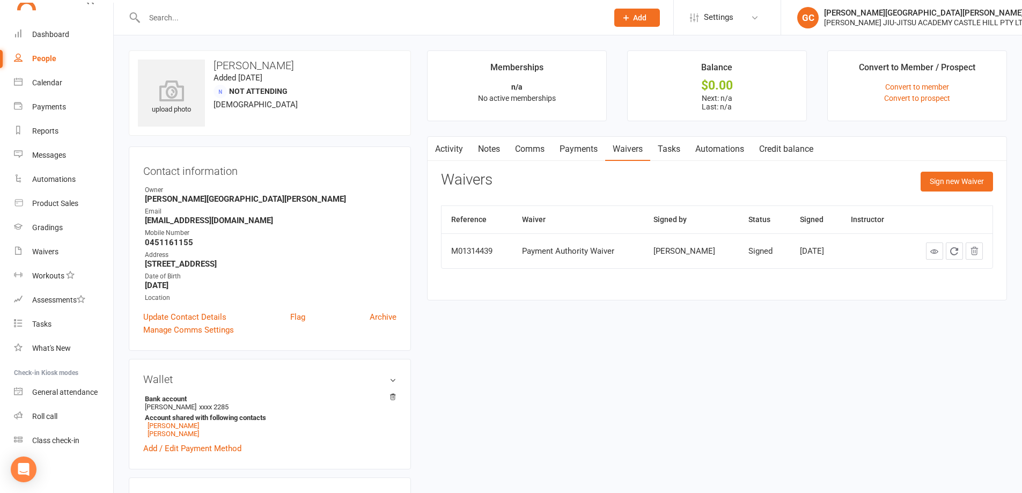
click at [659, 290] on div "Activity Notes Comms Payments Waivers Tasks Automations Credit balance Waivers …" at bounding box center [717, 218] width 580 height 165
click at [971, 181] on button "Sign new Waiver" at bounding box center [957, 181] width 72 height 19
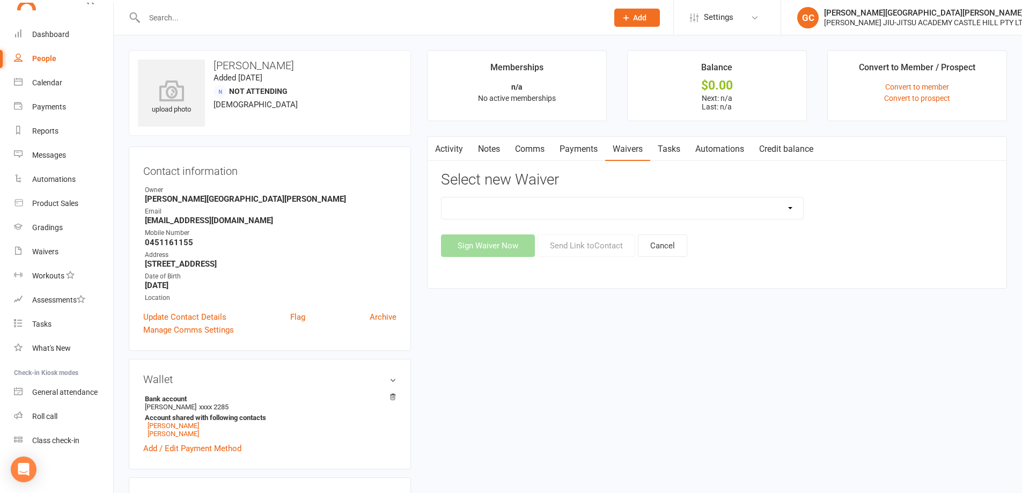
click at [566, 213] on select "Adult and Kids Combined Membership Form Adults Membership Form Member Transfer …" at bounding box center [623, 208] width 362 height 21
select select "13426"
click at [442, 198] on select "Adult and Kids Combined Membership Form Adults Membership Form Member Transfer …" at bounding box center [623, 208] width 362 height 21
click at [597, 247] on button "Send Link to Contact" at bounding box center [587, 246] width 98 height 23
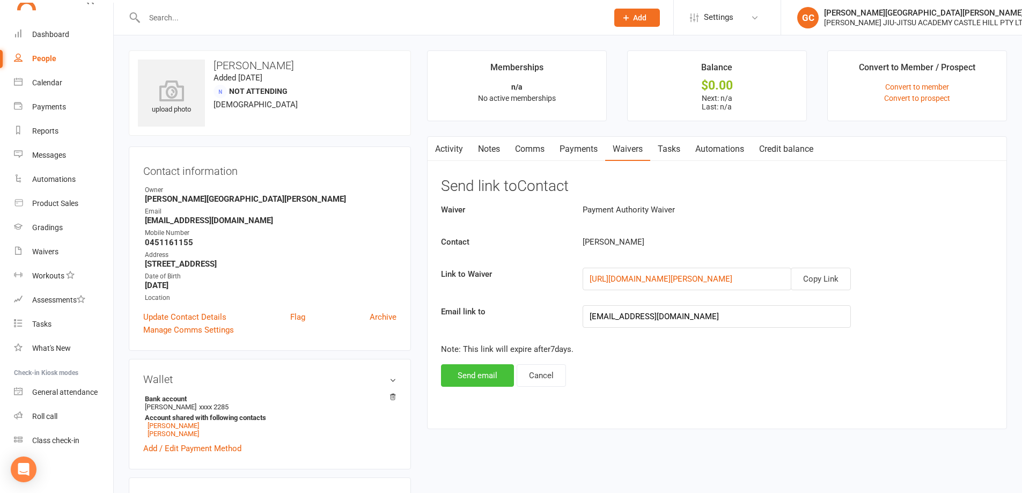
click at [481, 378] on button "Send email" at bounding box center [477, 375] width 73 height 23
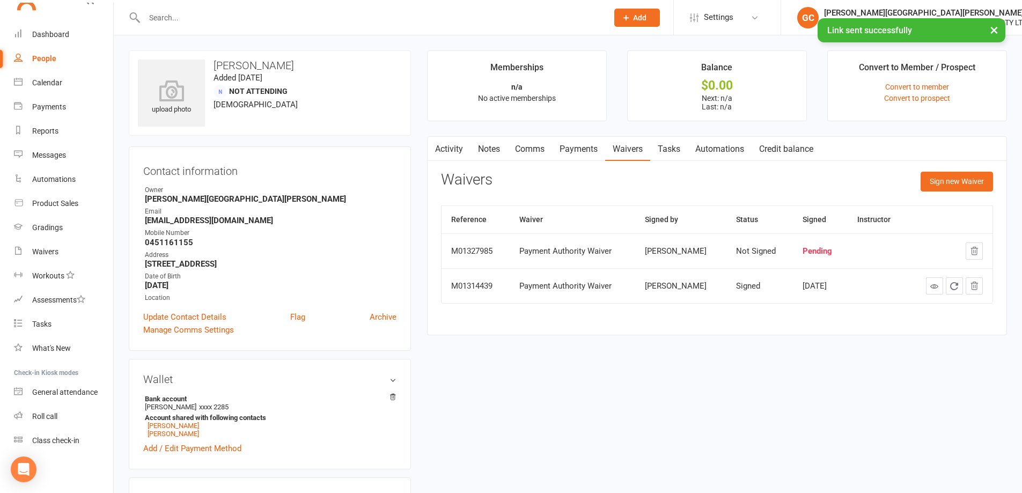
click at [559, 371] on div "upload photo [PERSON_NAME] Added [DATE] Not Attending [DEMOGRAPHIC_DATA] Contac…" at bounding box center [568, 494] width 895 height 889
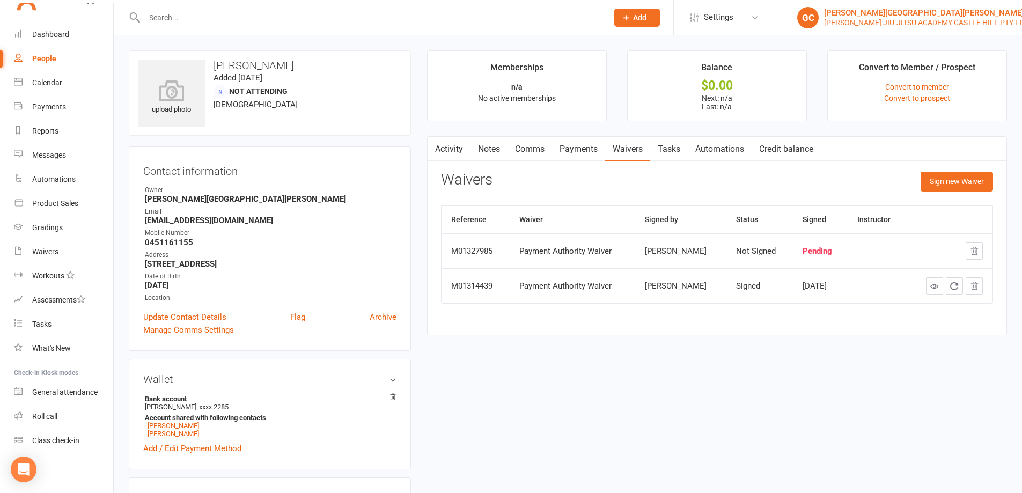
click at [881, 20] on div "[PERSON_NAME] JIU-JITSU ACADEMY CASTLE HILL PTY LTD" at bounding box center [925, 23] width 203 height 10
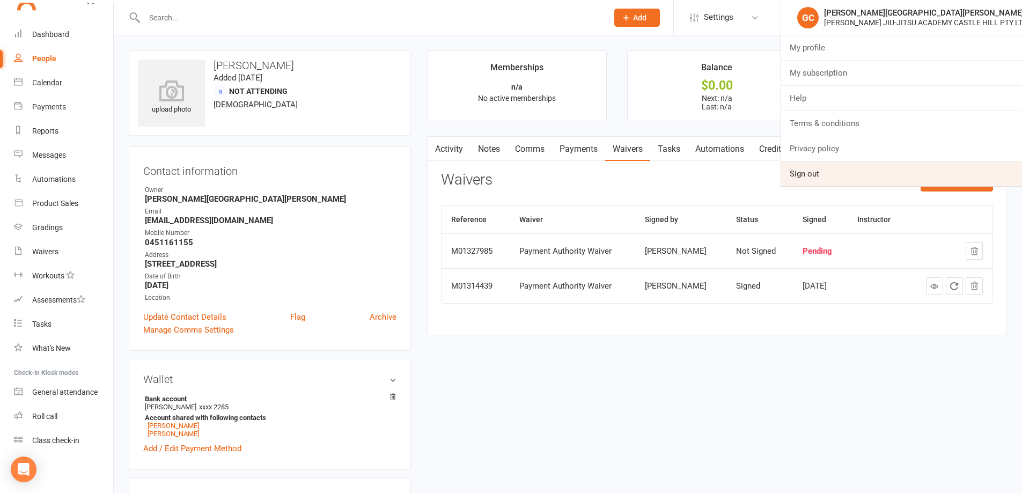
click at [821, 173] on link "Sign out" at bounding box center [901, 174] width 241 height 25
